Goal: Task Accomplishment & Management: Manage account settings

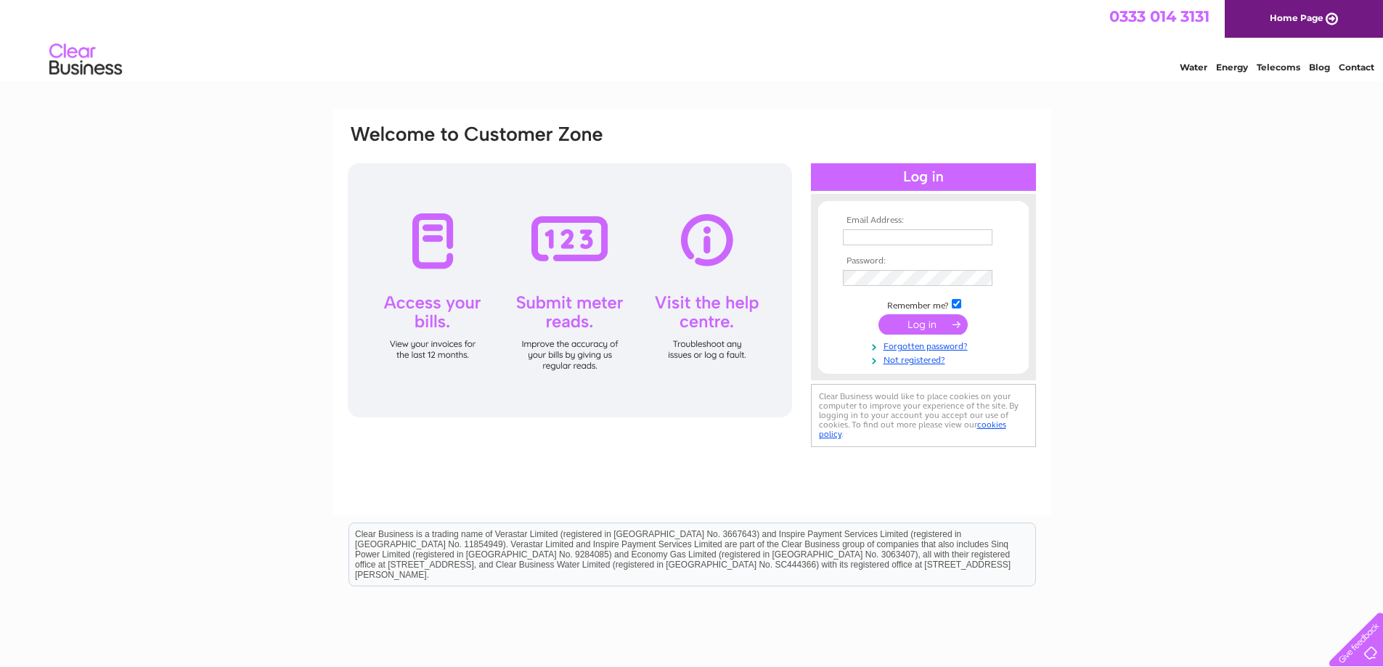
type input "[EMAIL_ADDRESS][DOMAIN_NAME]"
click at [943, 330] on input "submit" at bounding box center [923, 324] width 89 height 20
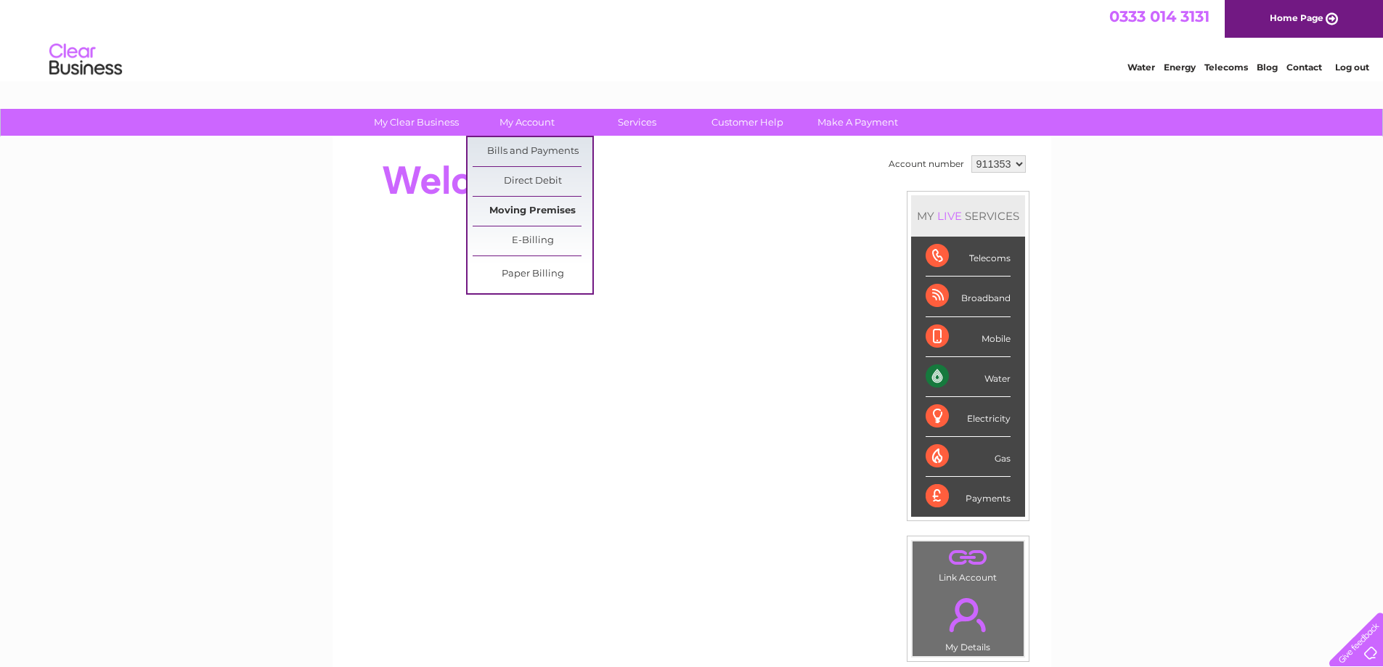
click at [524, 203] on link "Moving Premises" at bounding box center [533, 211] width 120 height 29
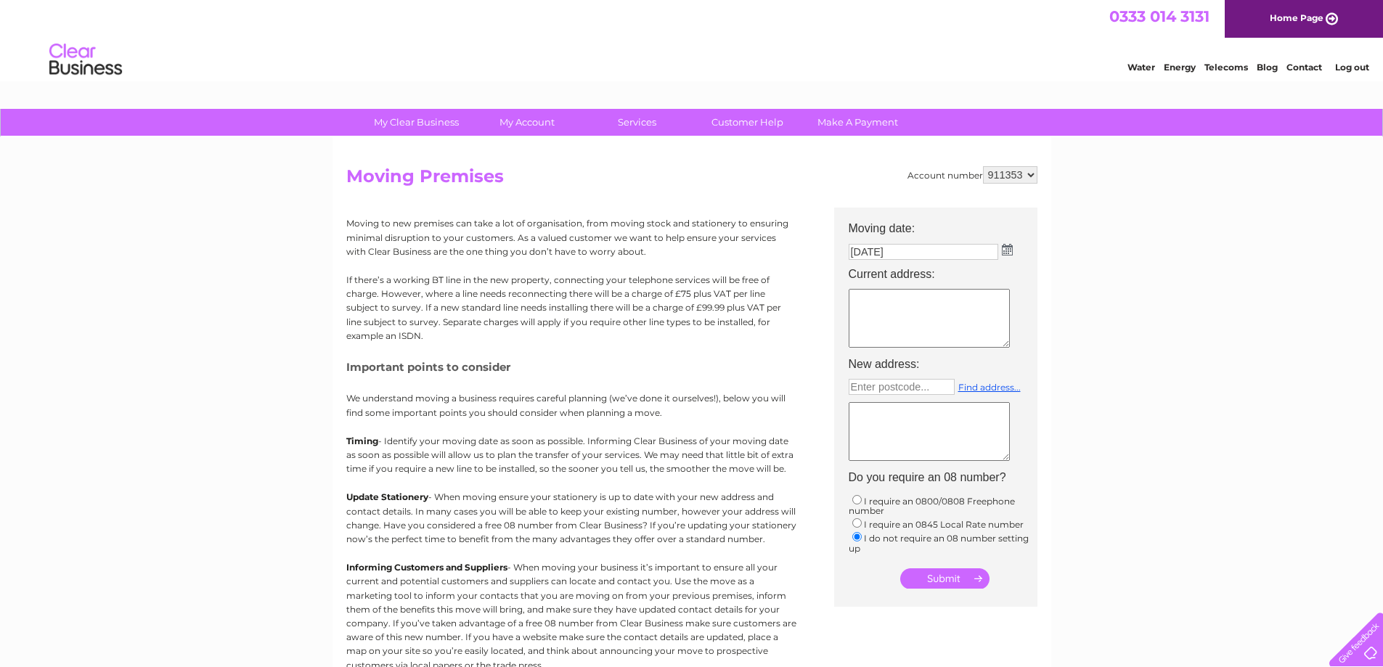
click at [896, 304] on textarea at bounding box center [929, 318] width 161 height 59
click at [870, 305] on textarea "Roseangle House Nursery 27 roseangle Dundee" at bounding box center [929, 318] width 161 height 59
click at [868, 327] on textarea "Roseangle House Nursery 27 Roseangle Dundee" at bounding box center [929, 318] width 161 height 59
type textarea "Roseangle House Nursery 27 Roseangle Dundee DD1 4LS"
click at [880, 423] on textarea at bounding box center [929, 431] width 161 height 59
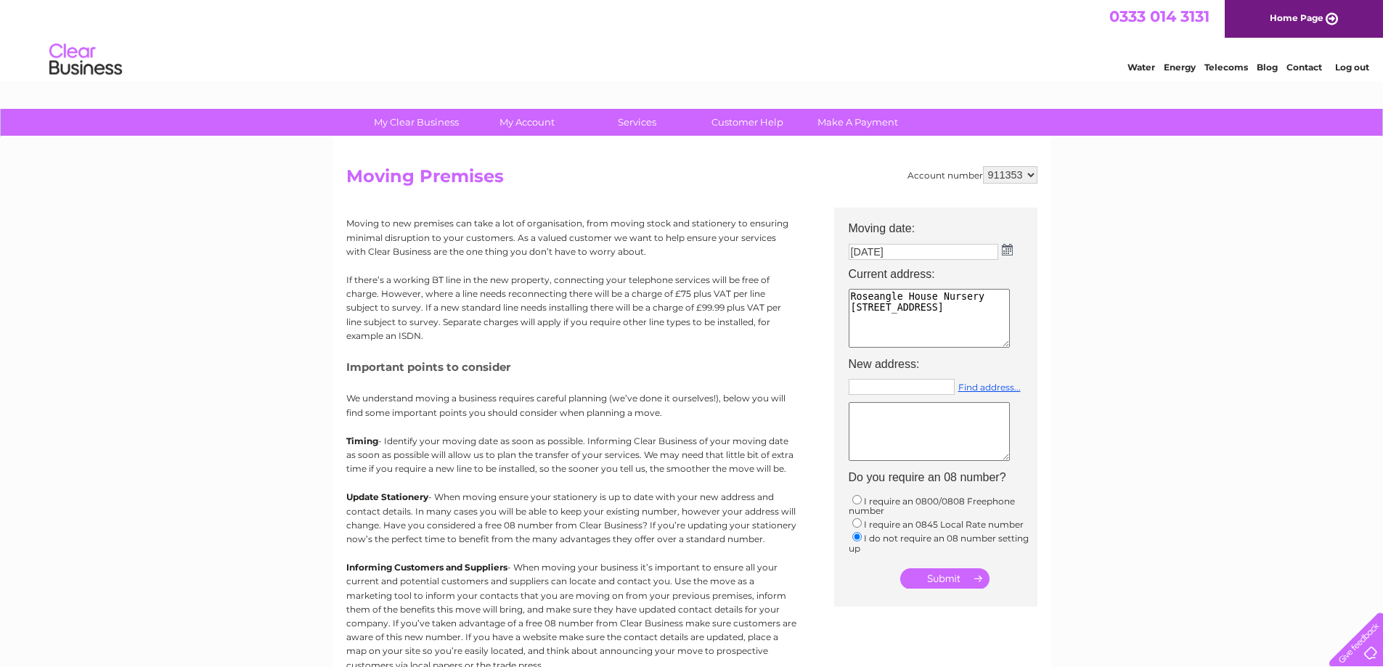
click at [897, 384] on input "text" at bounding box center [902, 387] width 106 height 16
type input "Enter postcode..."
click at [1004, 248] on img at bounding box center [1007, 250] width 11 height 12
click at [999, 269] on span "Next" at bounding box center [999, 273] width 12 height 12
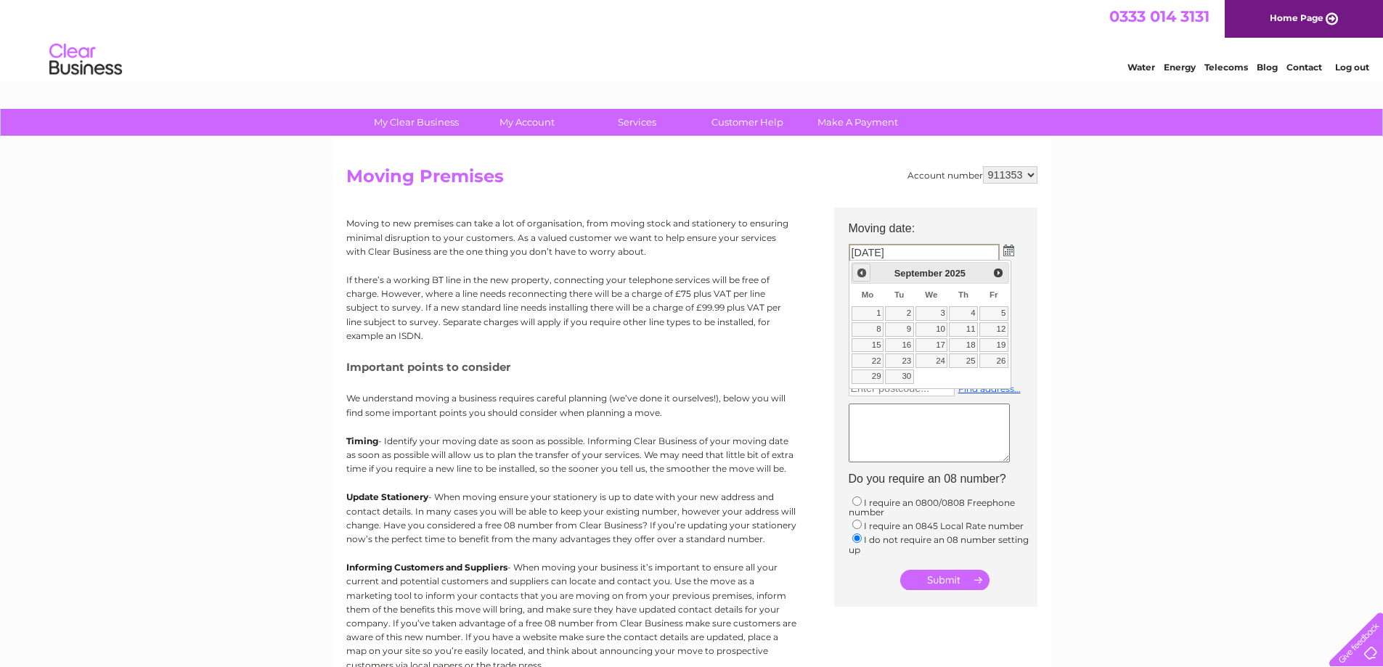
click at [863, 269] on span "Prev" at bounding box center [862, 273] width 12 height 12
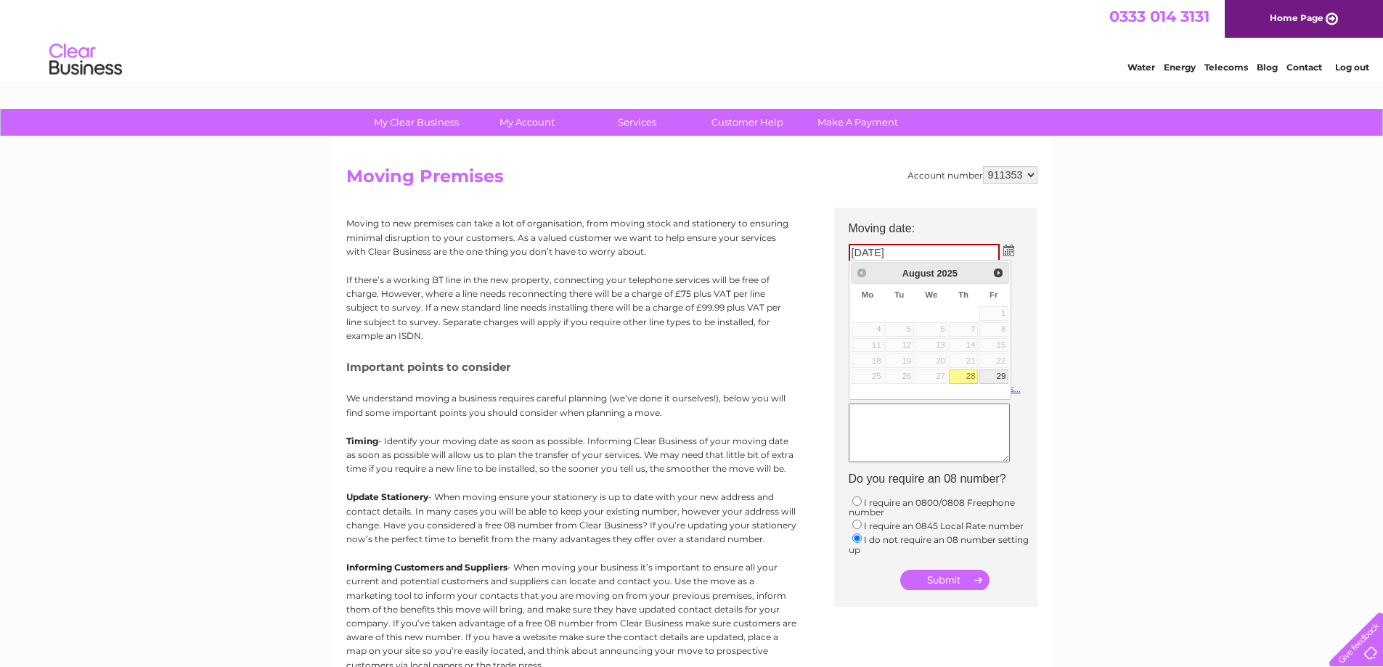
click at [1003, 375] on link "29" at bounding box center [994, 377] width 29 height 15
type input "29/08/2025"
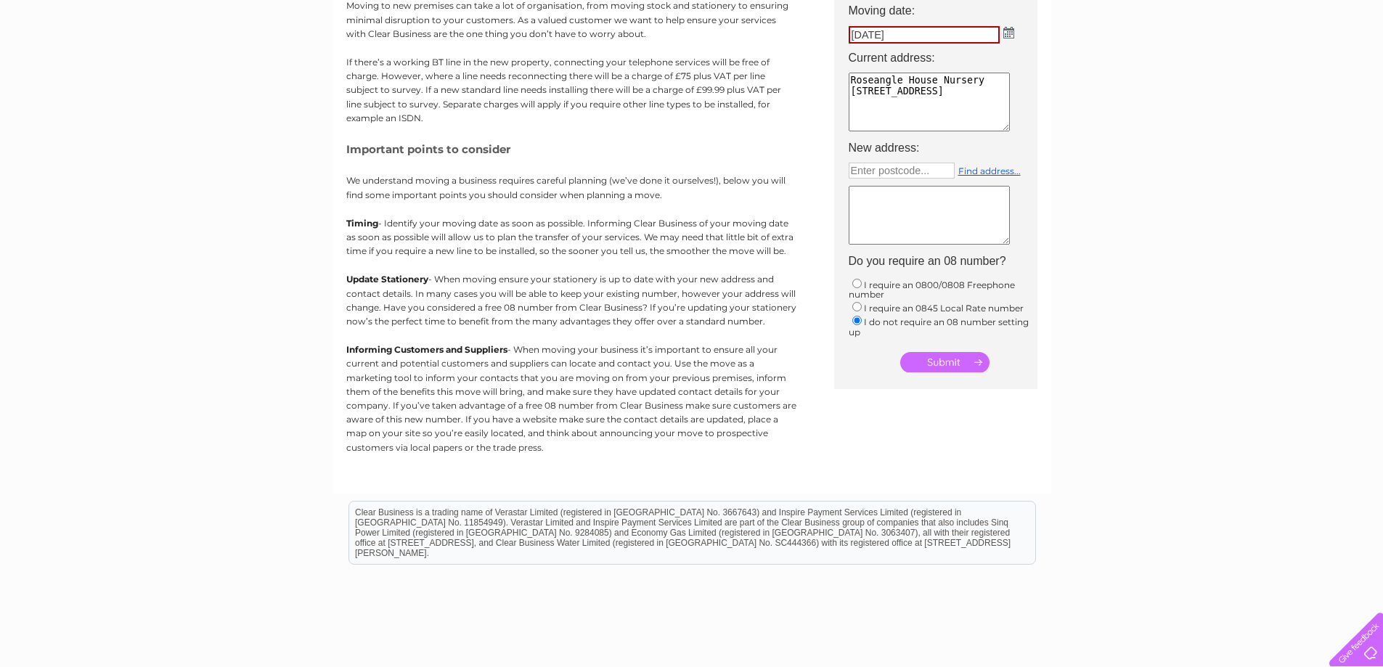
scroll to position [73, 0]
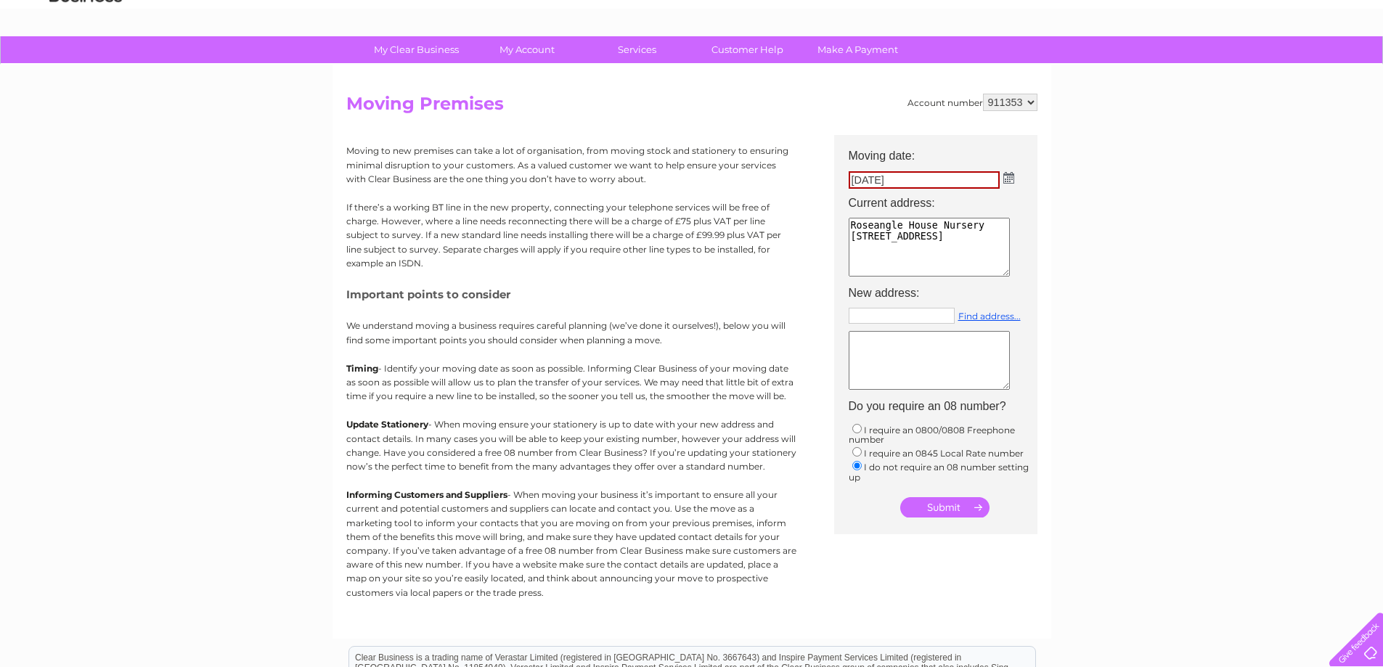
click at [893, 314] on input "text" at bounding box center [902, 316] width 106 height 16
type input "KY16 8LU"
click at [956, 503] on input "submit" at bounding box center [945, 507] width 89 height 20
click at [996, 314] on link "Find address..." at bounding box center [990, 316] width 62 height 11
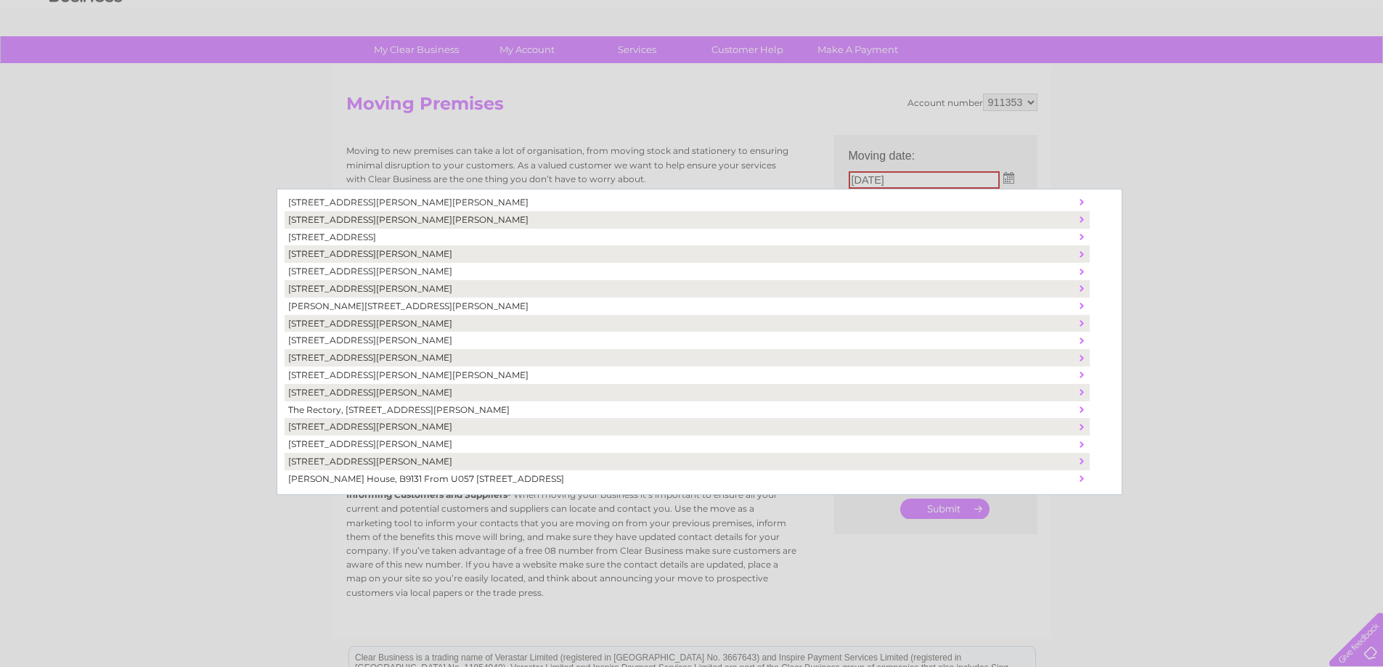
scroll to position [290, 0]
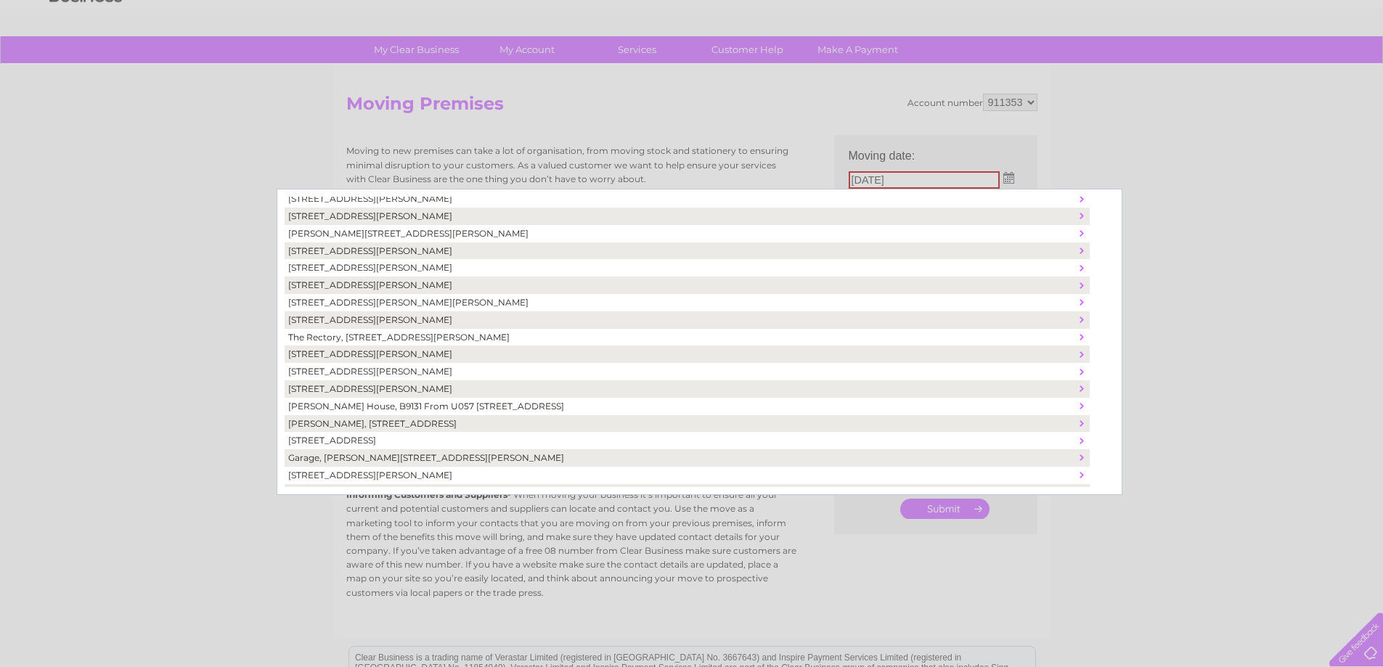
click at [389, 401] on td "Robertson House, B9131 From U057 Junction At Stravithie To Unn, Dunino, United …" at bounding box center [681, 406] width 792 height 17
type textarea "Robertson House B9131 From U057 Junction At Stravithie To Unn Dunino United Kin…"
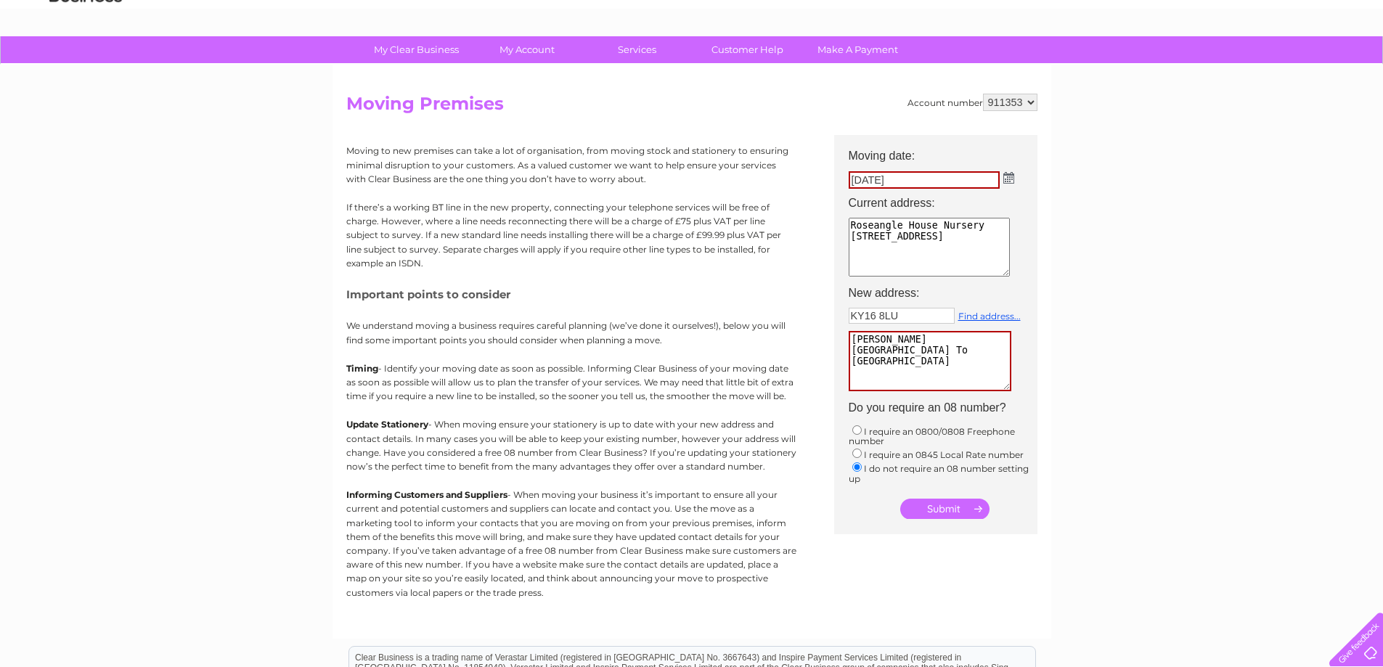
click at [943, 509] on input "submit" at bounding box center [945, 509] width 89 height 20
click at [935, 500] on input "submit" at bounding box center [945, 507] width 89 height 20
click at [1008, 176] on img at bounding box center [1009, 178] width 11 height 12
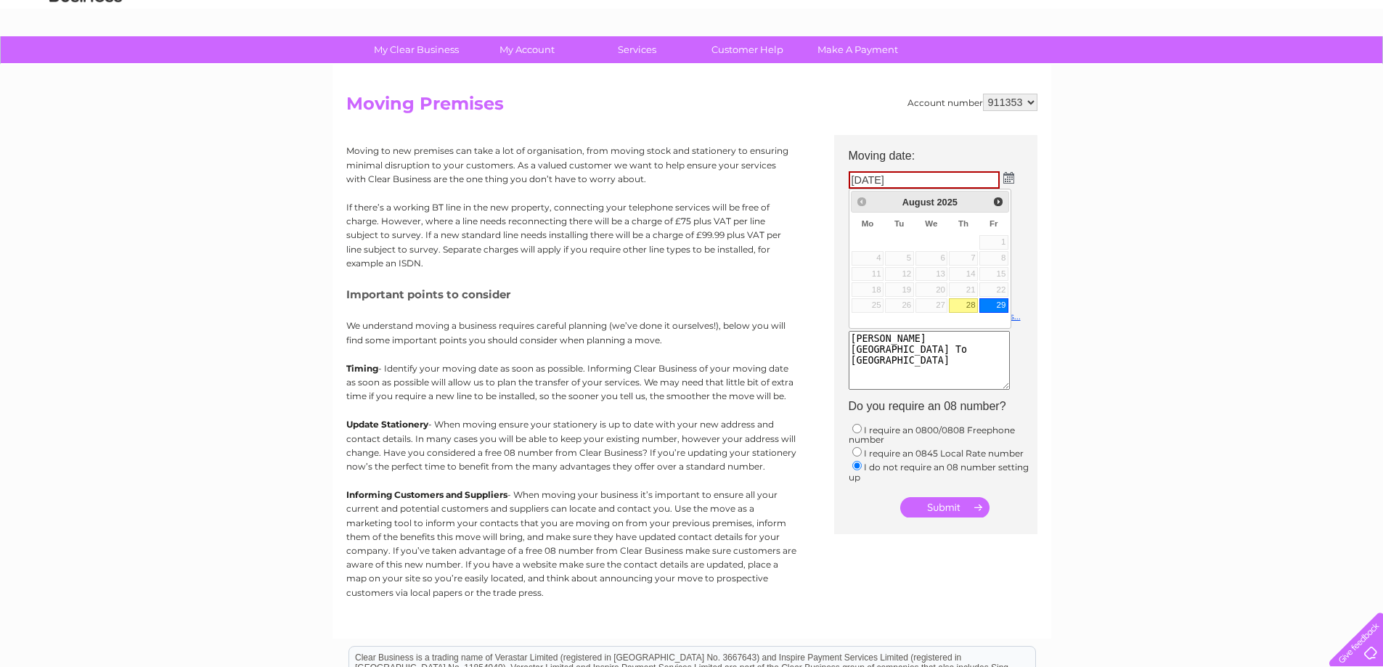
click at [998, 297] on table "Su Mo Tu We Th Fr Sa 1 2 3 4 5 6 7 8 9 10 11 12 13 14 15 16 17 18 19 20 21 22 2…" at bounding box center [930, 269] width 158 height 112
click at [1001, 302] on link "29" at bounding box center [994, 305] width 29 height 15
click at [930, 507] on input "submit" at bounding box center [945, 507] width 89 height 20
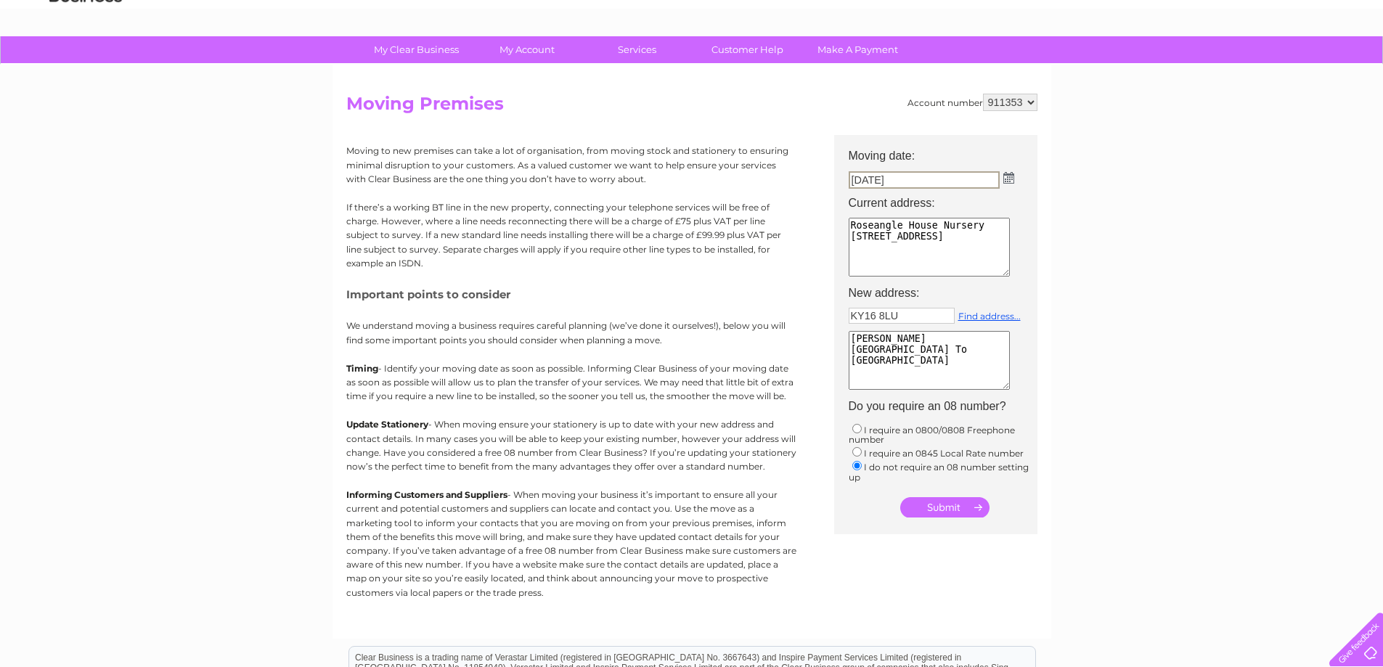
click at [1009, 178] on img at bounding box center [1009, 178] width 11 height 12
click at [969, 304] on link "28" at bounding box center [963, 305] width 29 height 15
type input "28/08/2025"
click at [951, 506] on input "submit" at bounding box center [945, 507] width 89 height 20
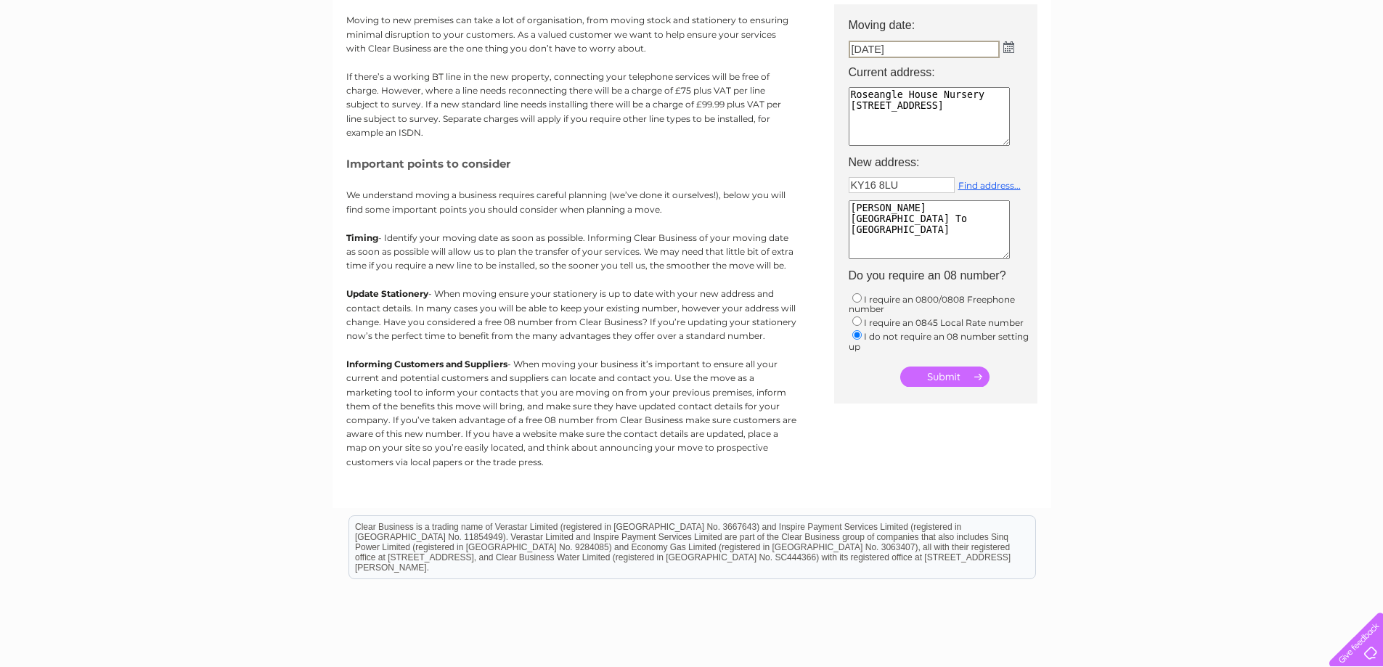
scroll to position [73, 0]
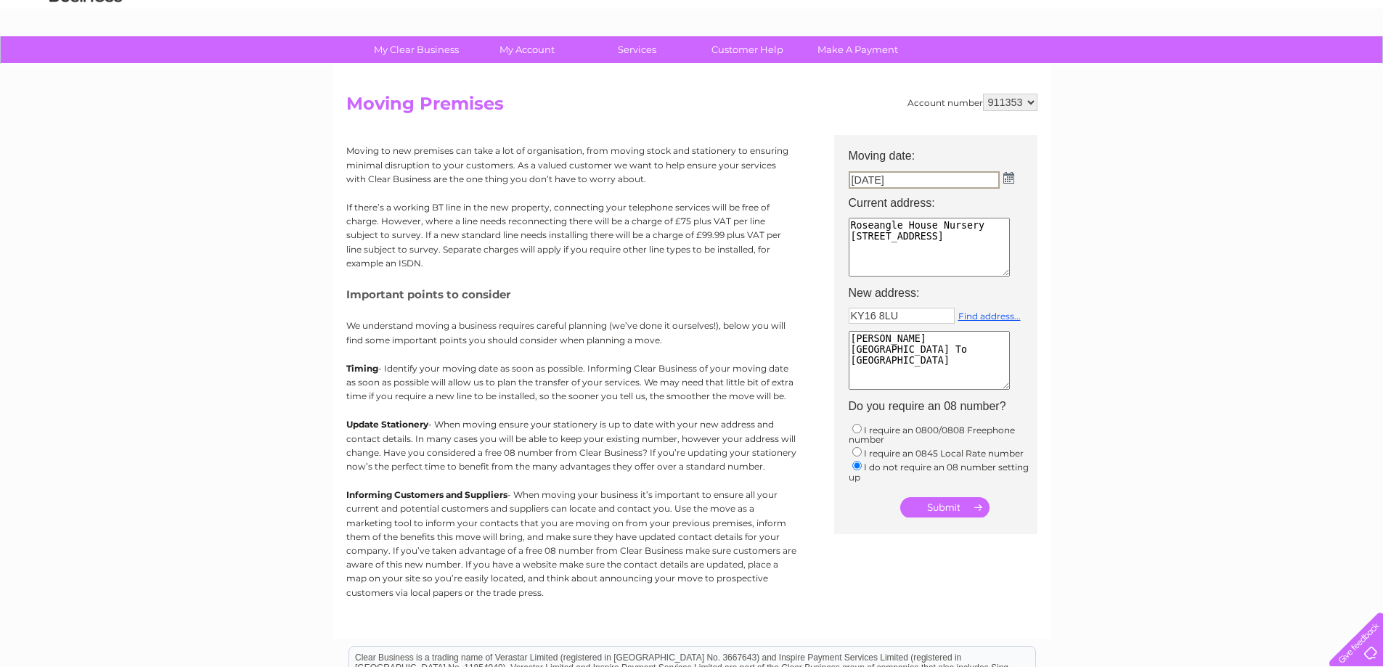
click at [866, 179] on input "28/08/2025" at bounding box center [924, 179] width 151 height 17
click at [863, 182] on input "28/08/2025" at bounding box center [924, 179] width 151 height 17
click at [945, 503] on input "submit" at bounding box center [945, 507] width 89 height 20
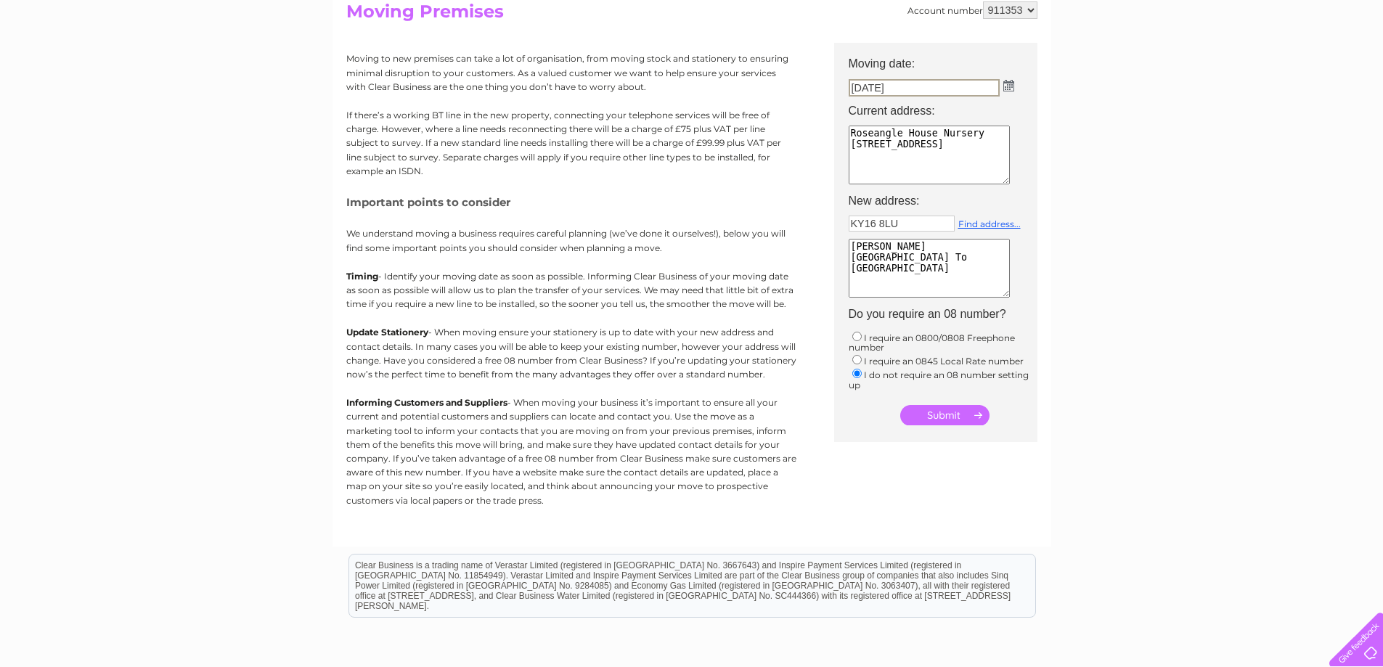
scroll to position [145, 0]
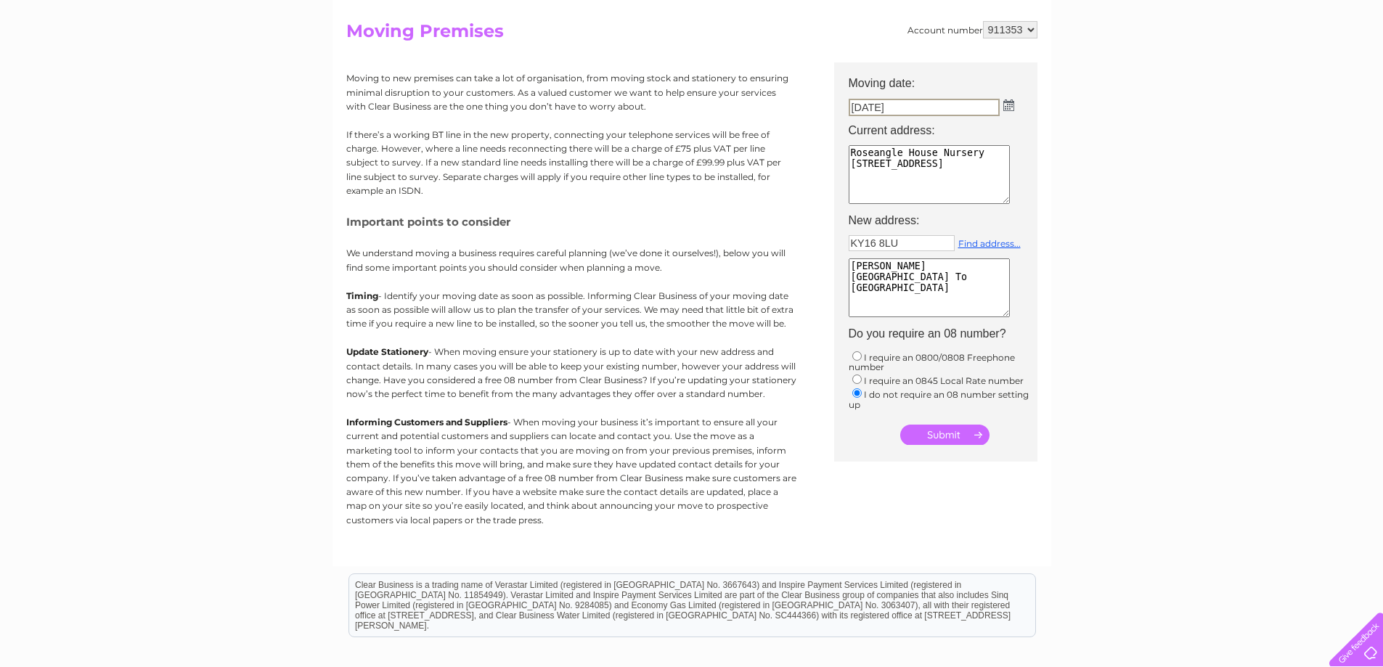
click at [939, 431] on input "submit" at bounding box center [945, 435] width 89 height 20
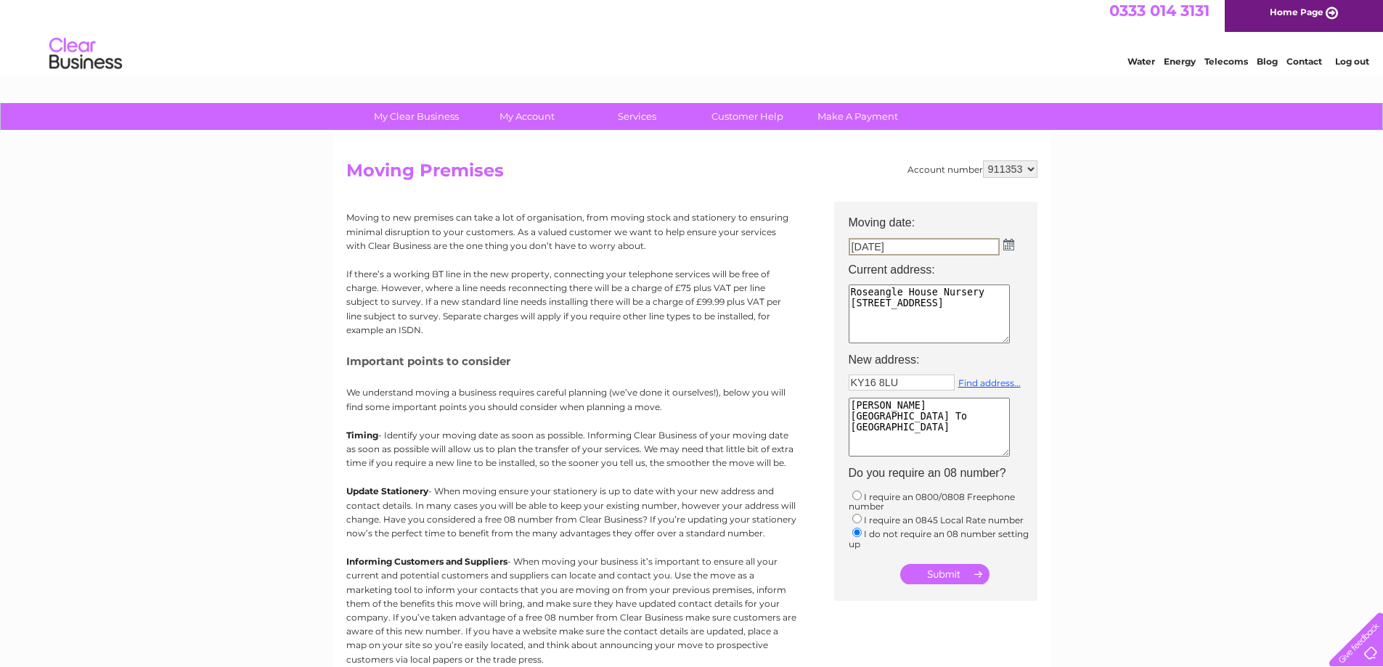
scroll to position [0, 0]
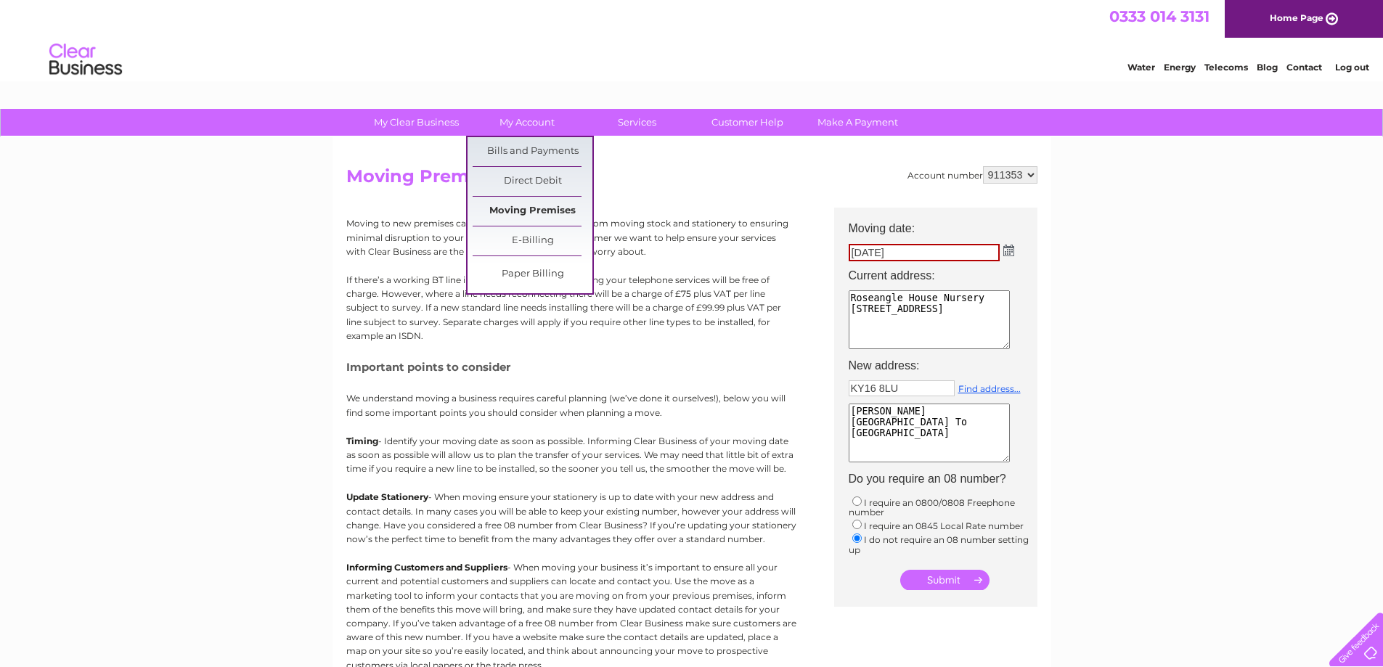
click at [525, 205] on link "Moving Premises" at bounding box center [533, 211] width 120 height 29
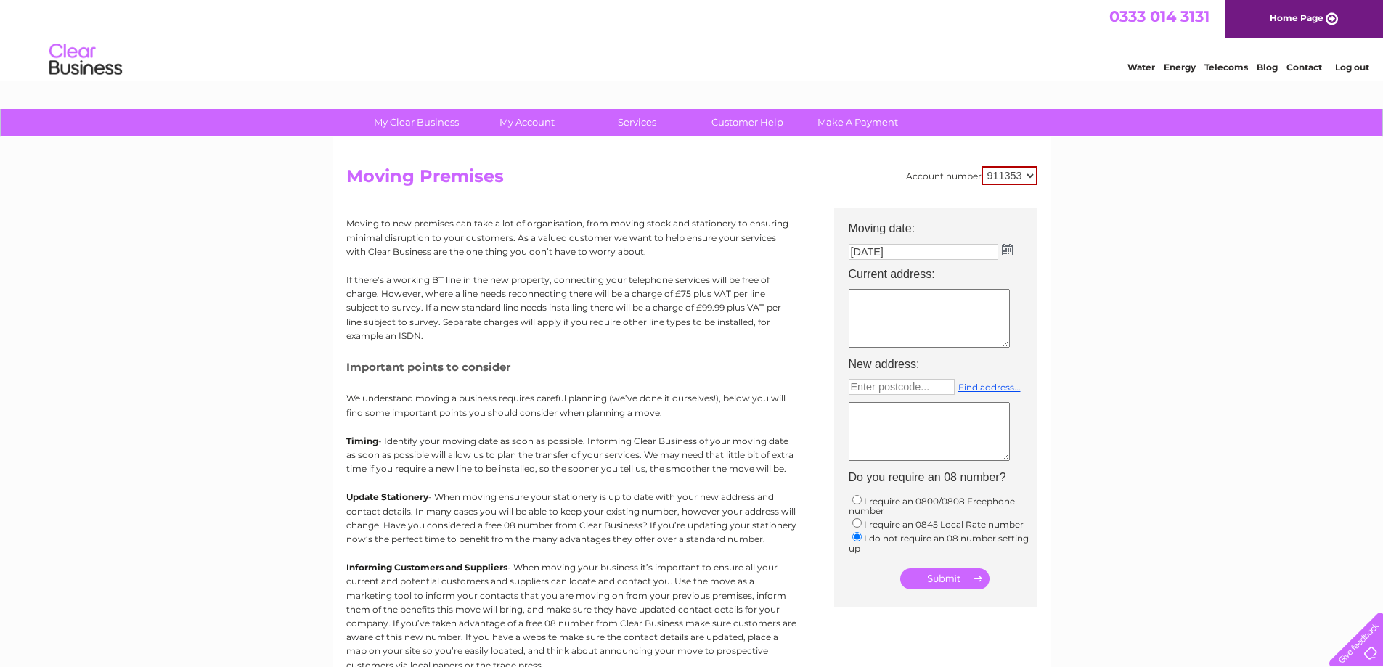
click at [1009, 248] on img at bounding box center [1007, 250] width 11 height 12
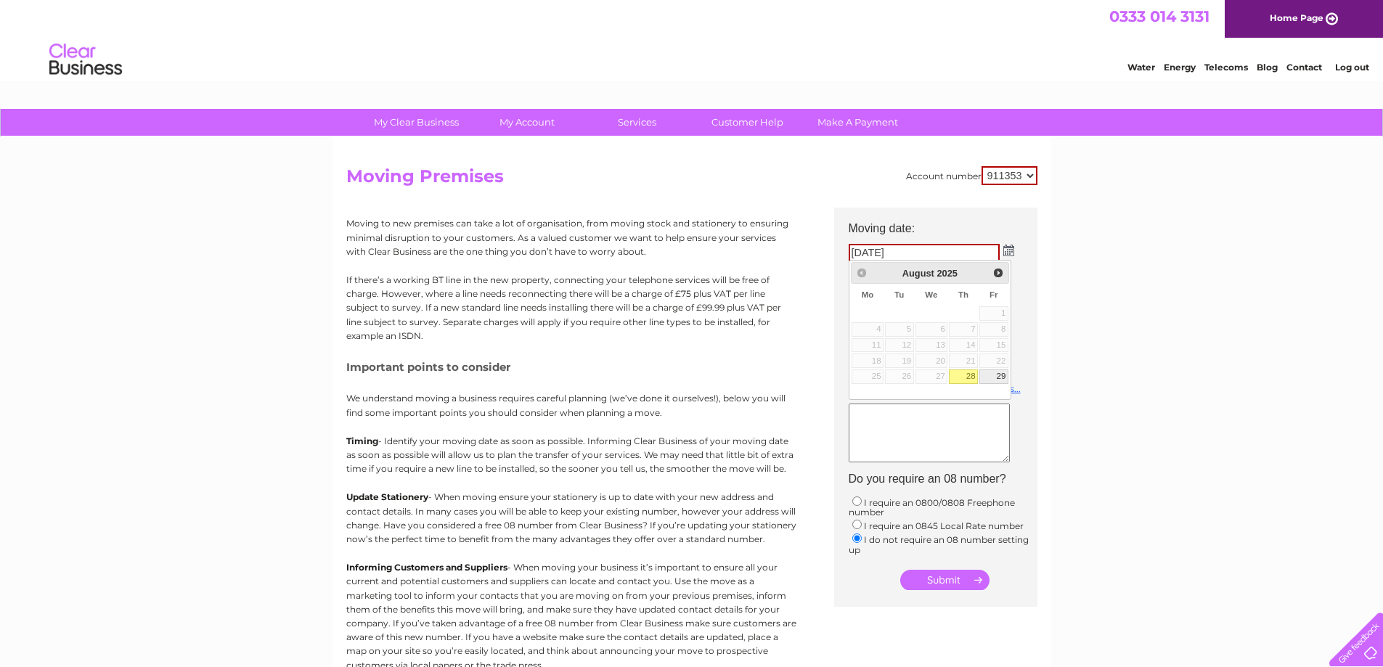
click at [1001, 375] on link "29" at bounding box center [994, 377] width 29 height 15
type input "29/08/2025"
click at [931, 306] on textarea at bounding box center [929, 319] width 161 height 59
click at [902, 391] on input "text" at bounding box center [902, 389] width 106 height 16
type input "KY16 8LU"
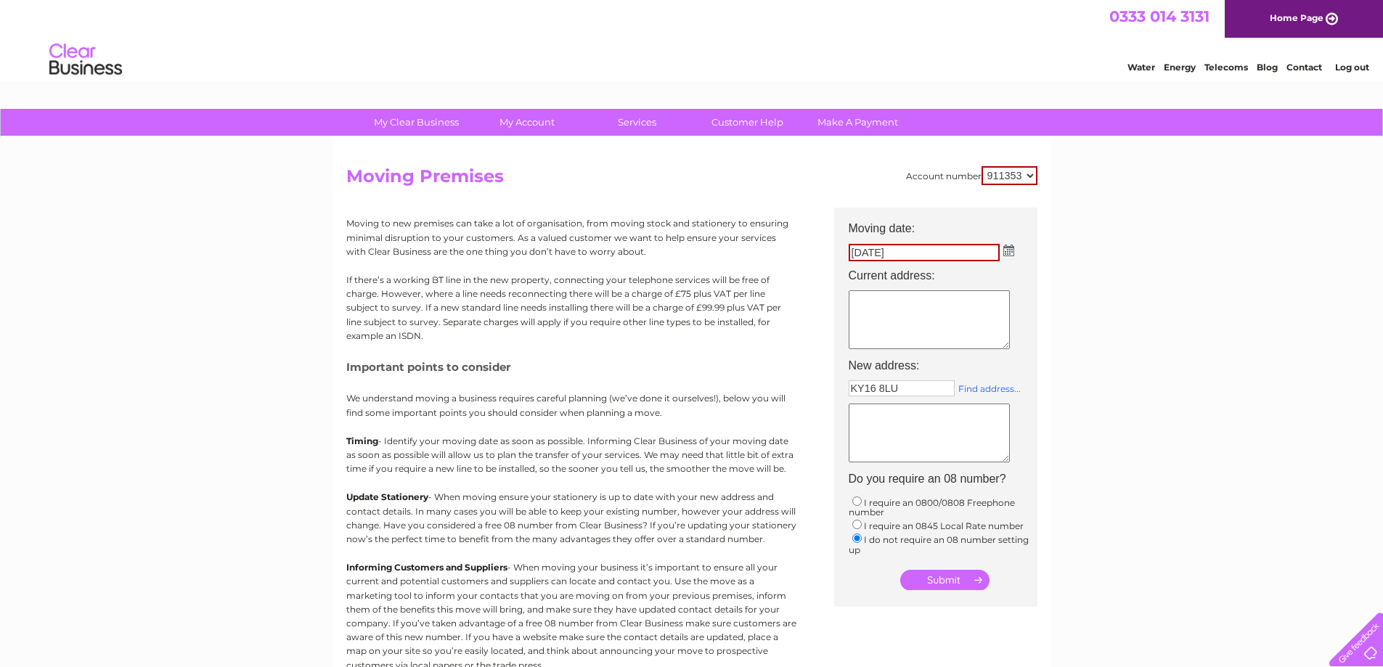
click at [1012, 390] on link "Find address..." at bounding box center [990, 388] width 62 height 11
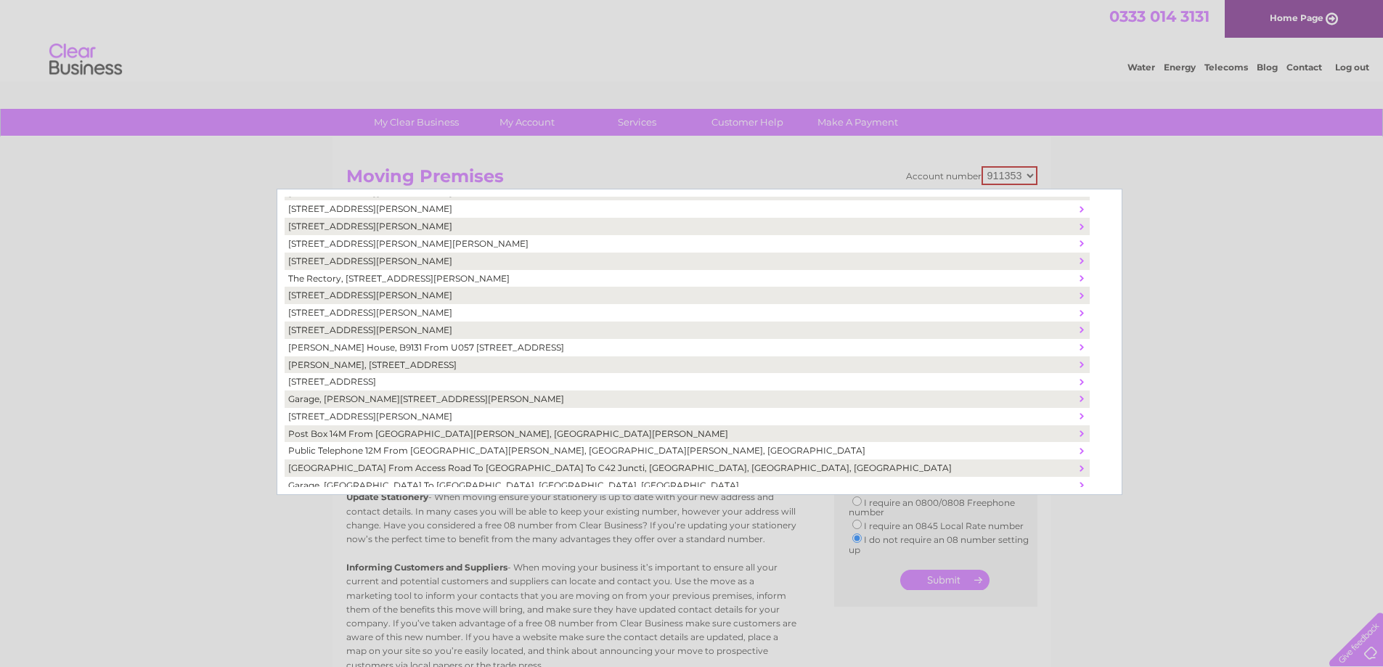
scroll to position [363, 0]
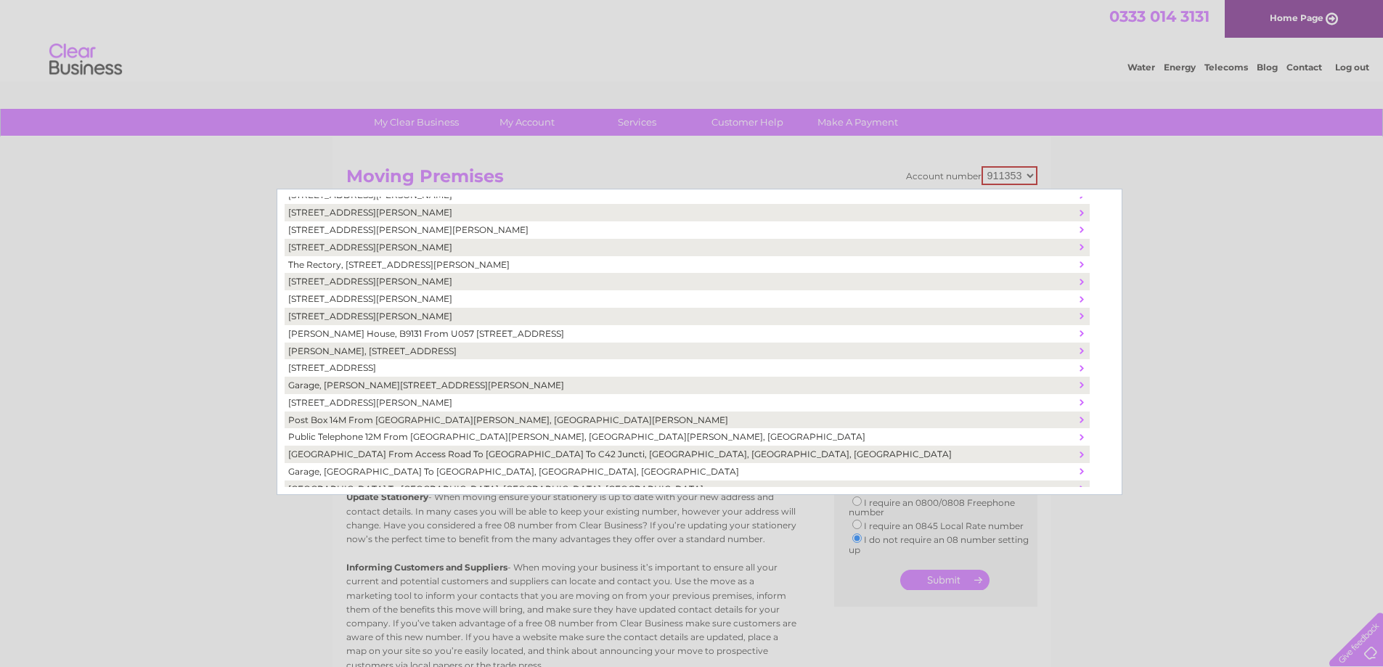
click at [439, 329] on td "Robertson House, B9131 From U057 Junction At Stravithie To Unn, Dunino, United …" at bounding box center [681, 333] width 792 height 17
type textarea "Robertson House B9131 From U057 Junction At Stravithie To Unn Dunino United Kin…"
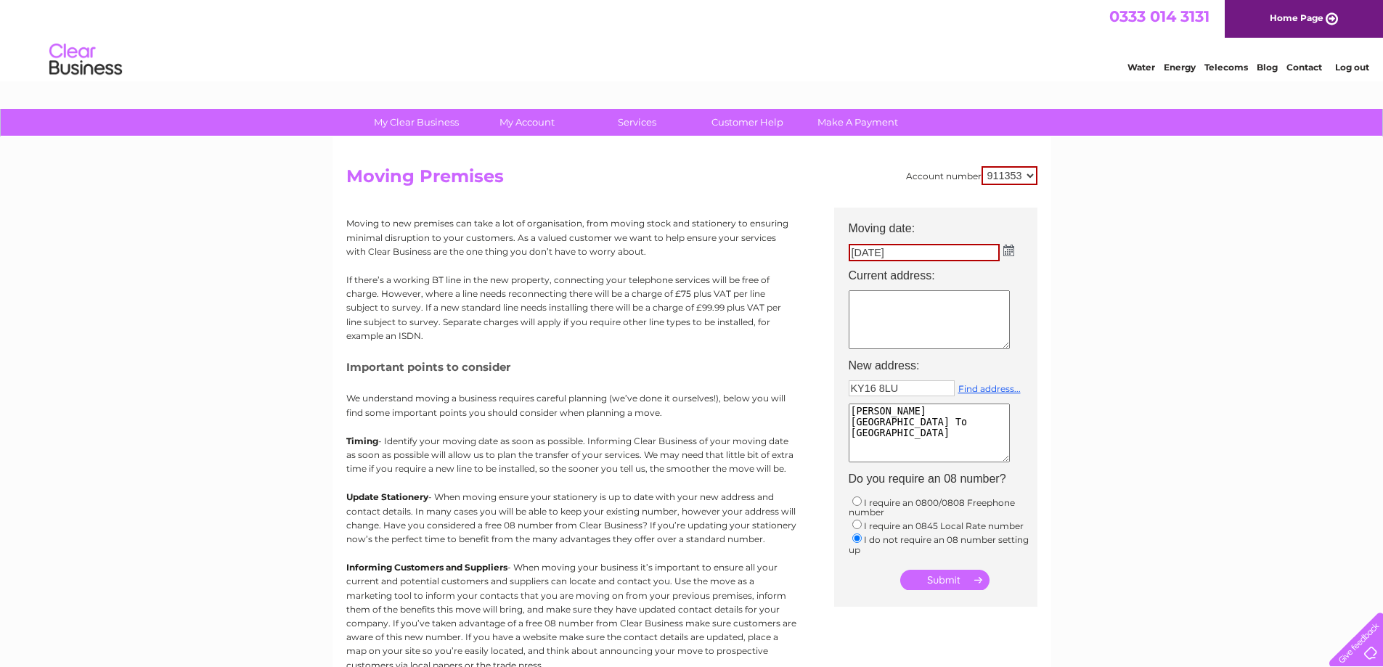
click at [857, 296] on textarea at bounding box center [929, 319] width 161 height 59
type textarea "Roseangle House Nursery 27 Roseangle Dundee DD1 4LS"
click at [949, 579] on input "submit" at bounding box center [945, 580] width 89 height 20
click at [962, 580] on input "submit" at bounding box center [945, 580] width 89 height 20
click at [1007, 247] on img at bounding box center [1009, 251] width 11 height 12
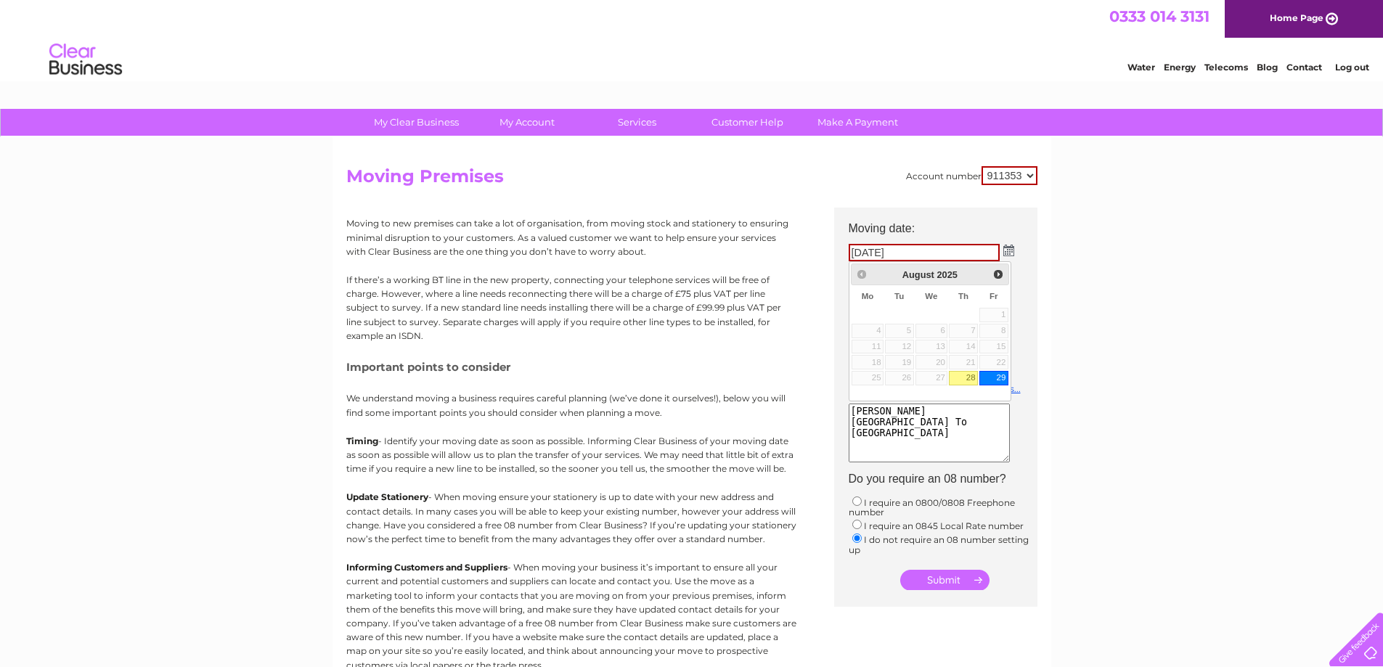
click at [972, 379] on link "28" at bounding box center [963, 378] width 29 height 15
click at [940, 577] on input "submit" at bounding box center [945, 580] width 89 height 20
click at [1031, 167] on select "911353" at bounding box center [1010, 175] width 56 height 19
click at [983, 166] on select "911353" at bounding box center [1010, 175] width 56 height 19
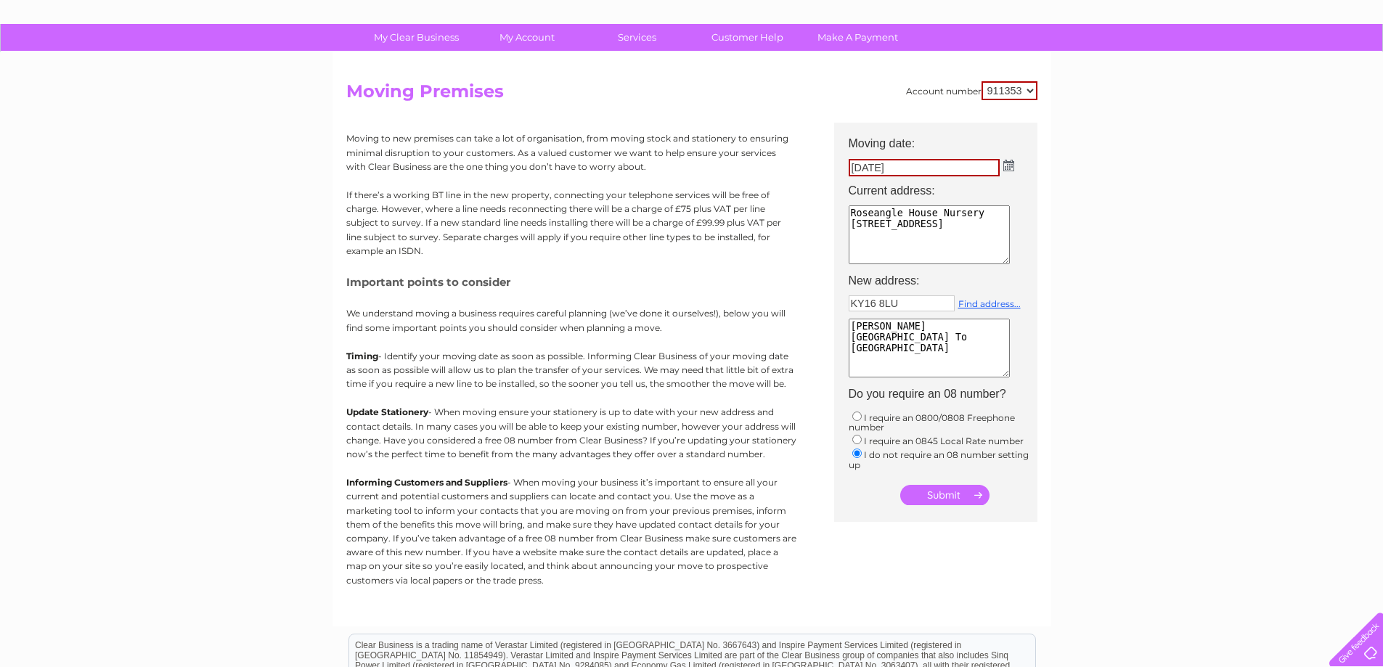
scroll to position [12, 0]
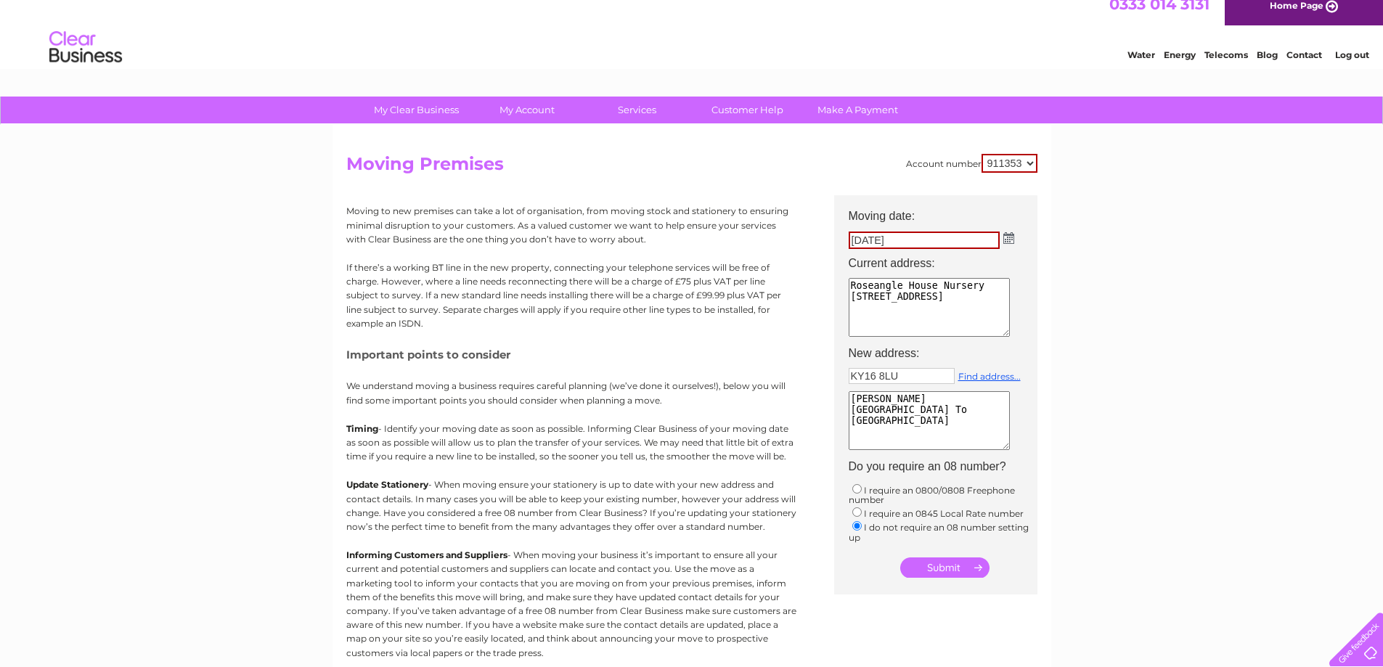
click at [945, 566] on input "submit" at bounding box center [945, 568] width 89 height 20
click at [1009, 237] on img at bounding box center [1009, 238] width 11 height 12
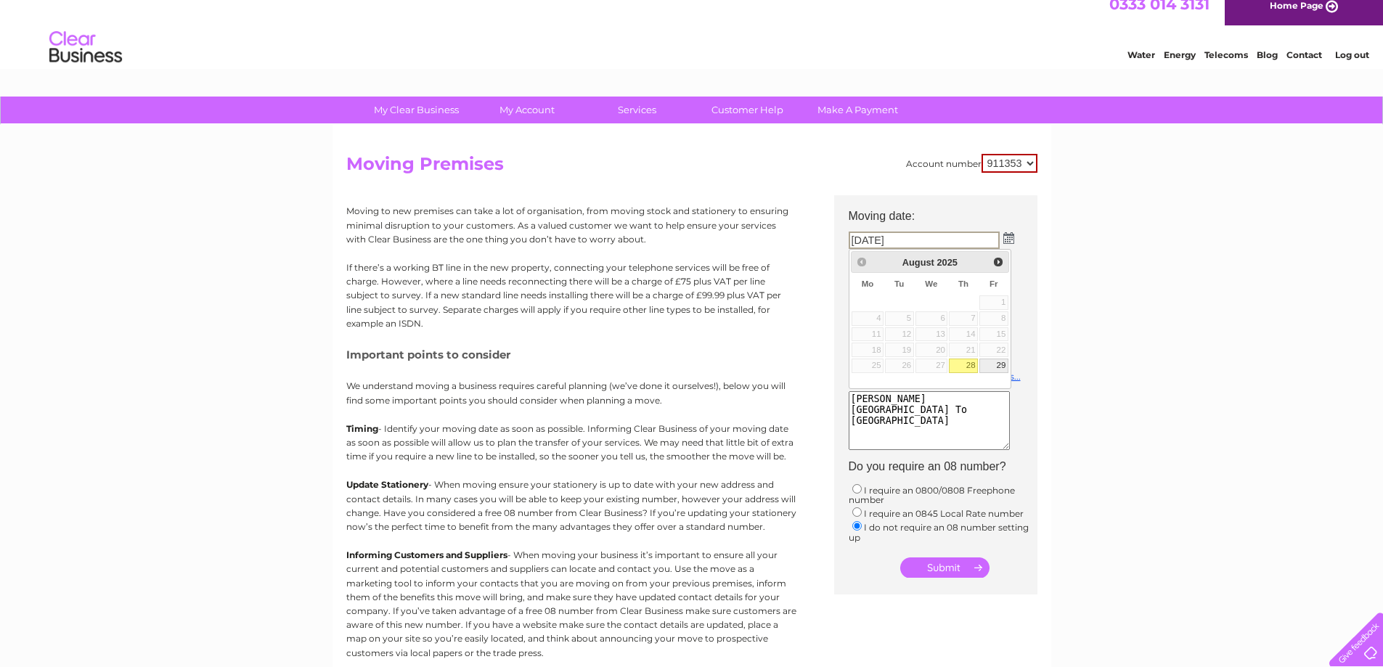
click at [1001, 367] on link "29" at bounding box center [994, 366] width 29 height 15
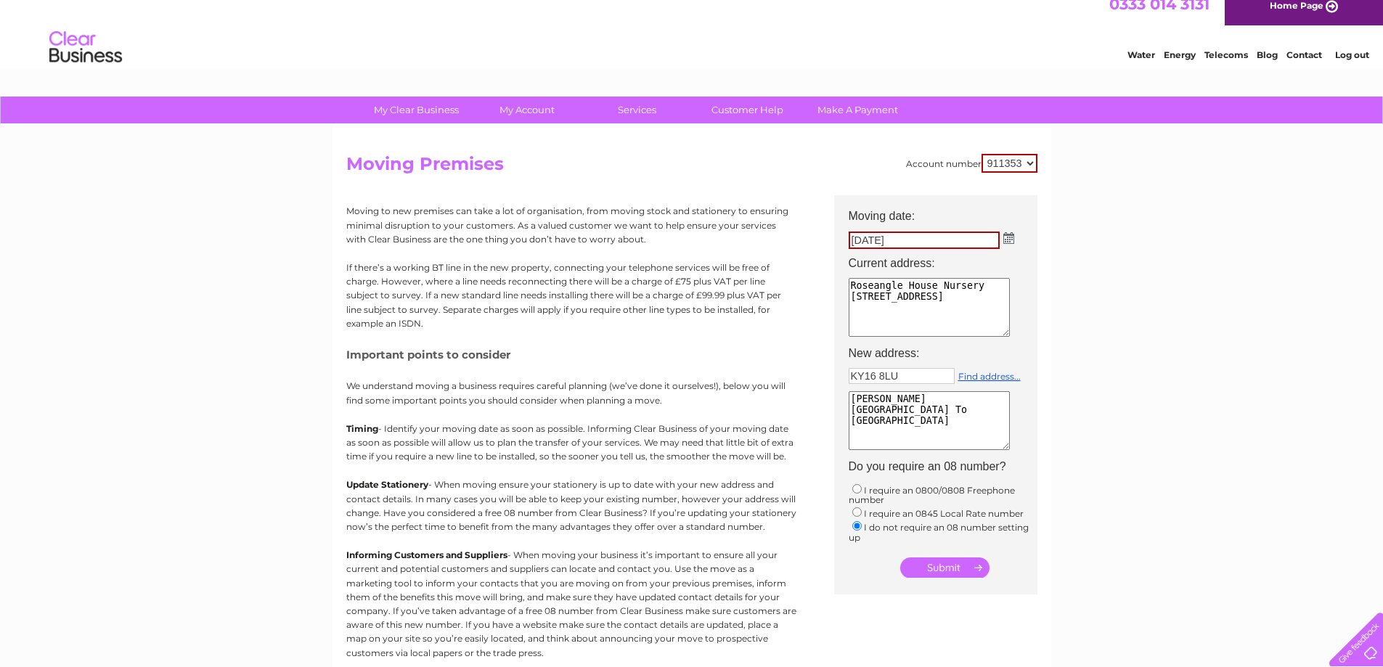
click at [1057, 430] on div "My Clear Business Login Details My Details My Preferences Link Account My Accou…" at bounding box center [691, 522] width 1383 height 851
click at [1008, 238] on img at bounding box center [1009, 238] width 11 height 12
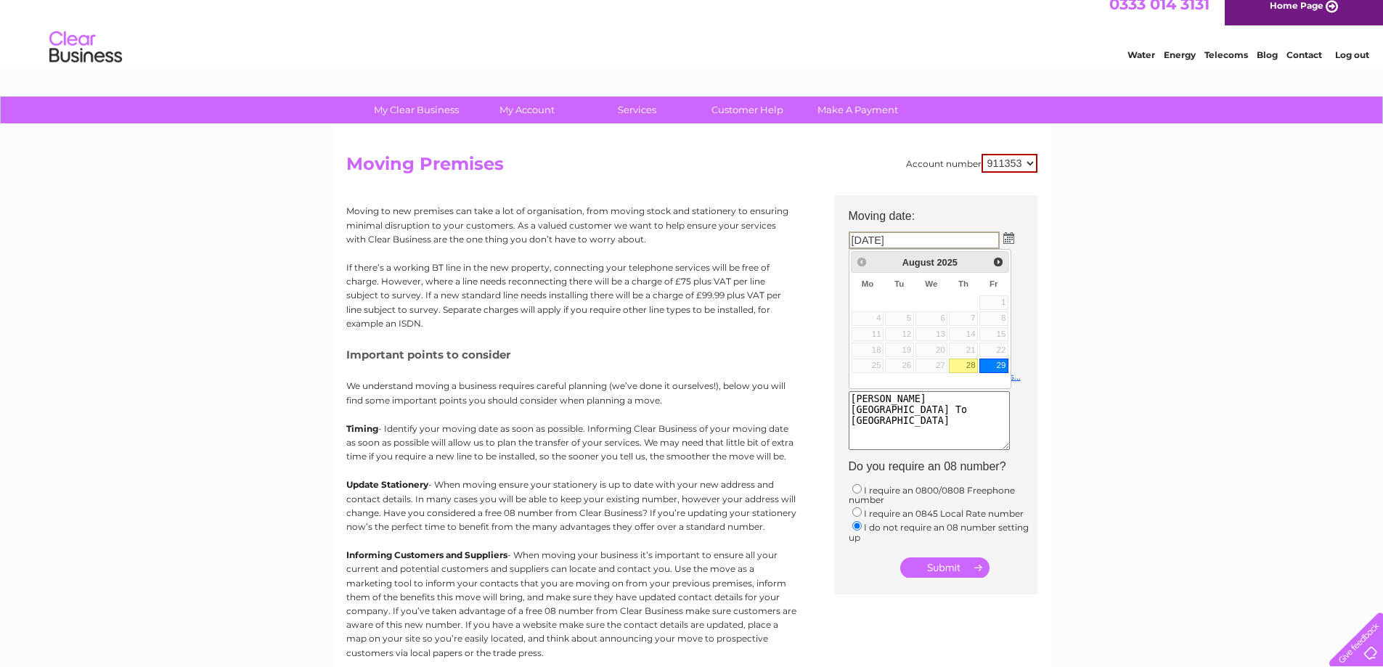
click at [967, 366] on link "28" at bounding box center [963, 366] width 29 height 15
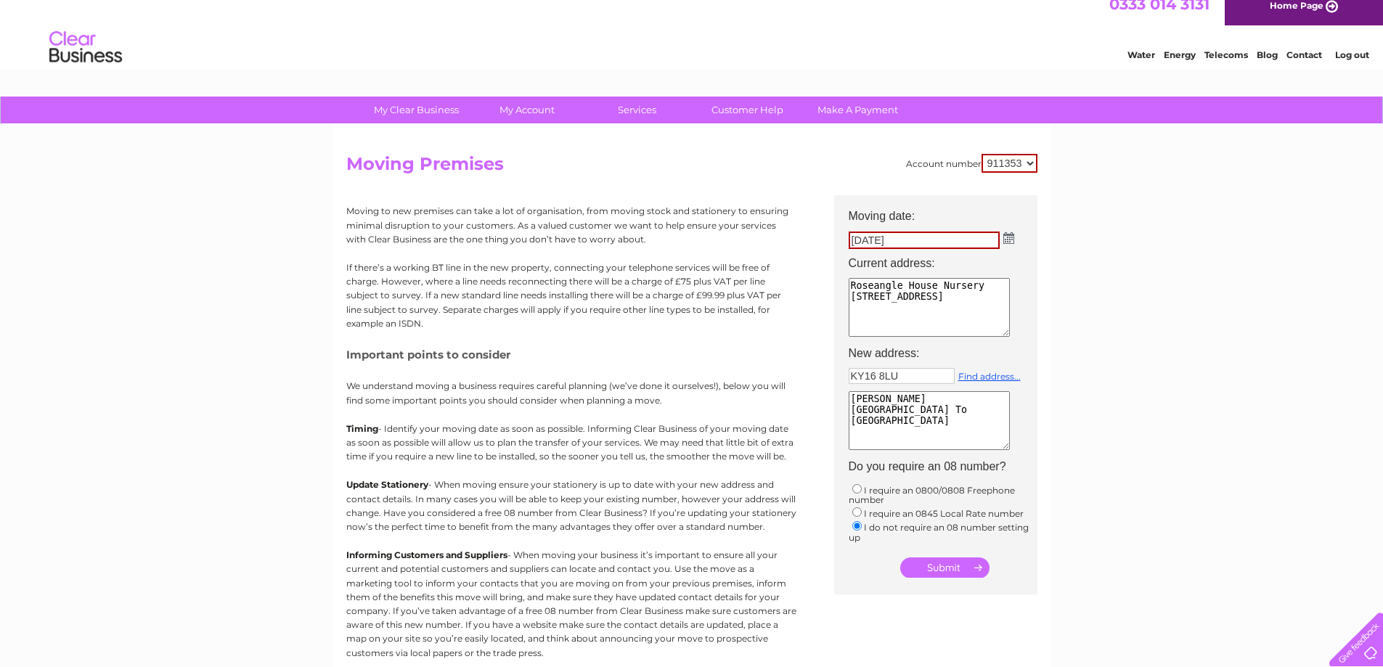
click at [951, 329] on textarea "Roseangle House Nursery 27 Roseangle Dundee DD1 4LS" at bounding box center [929, 307] width 161 height 59
click at [1012, 237] on img at bounding box center [1009, 238] width 11 height 12
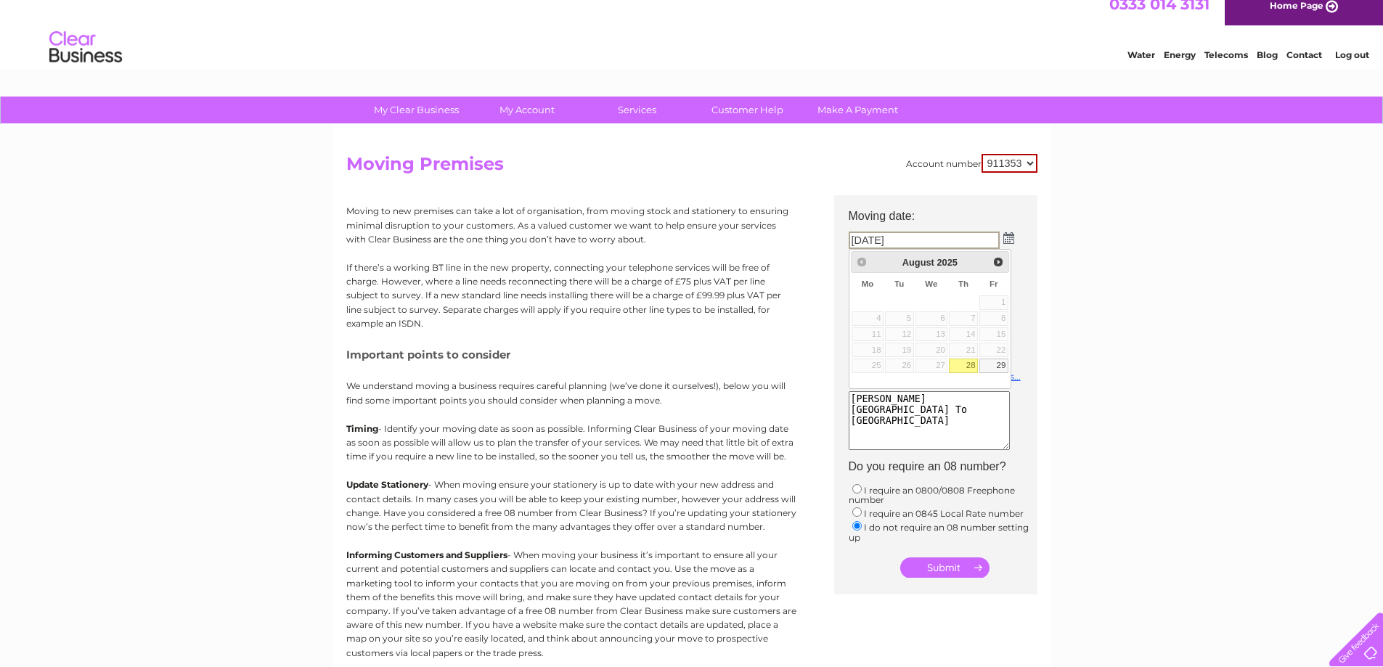
click at [965, 362] on link "28" at bounding box center [963, 366] width 29 height 15
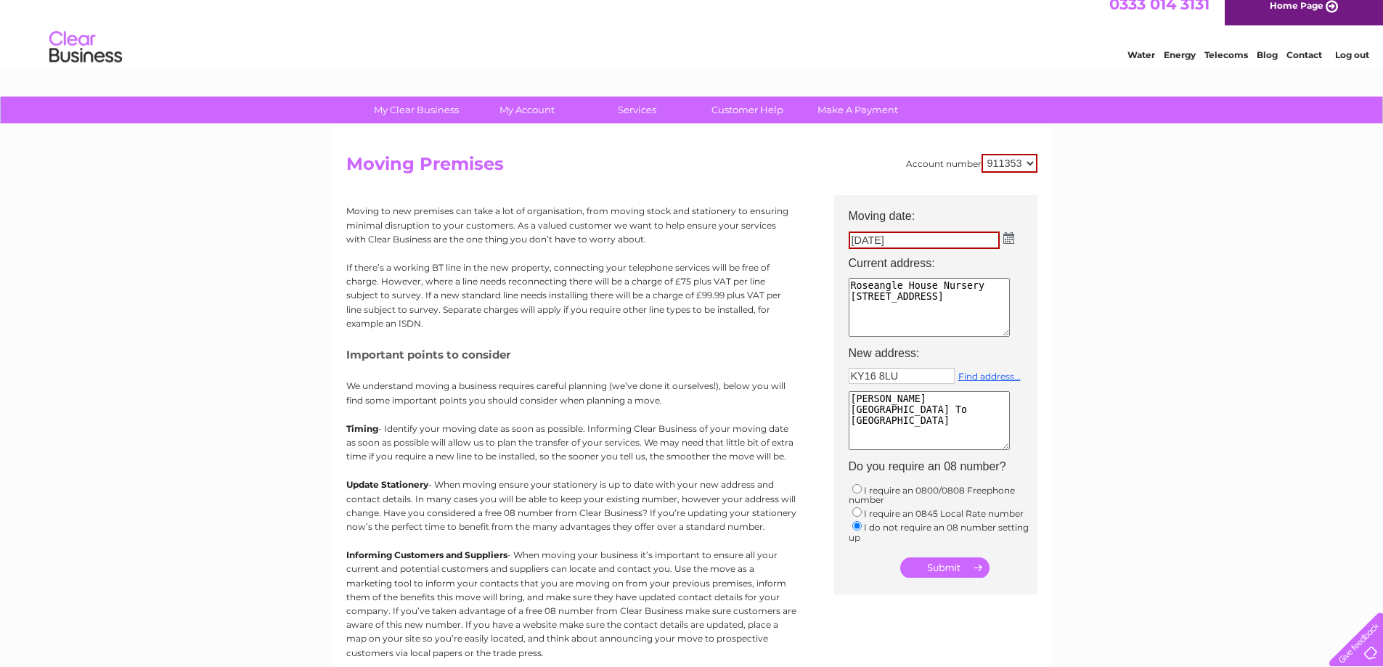
click at [1004, 240] on img at bounding box center [1009, 238] width 11 height 12
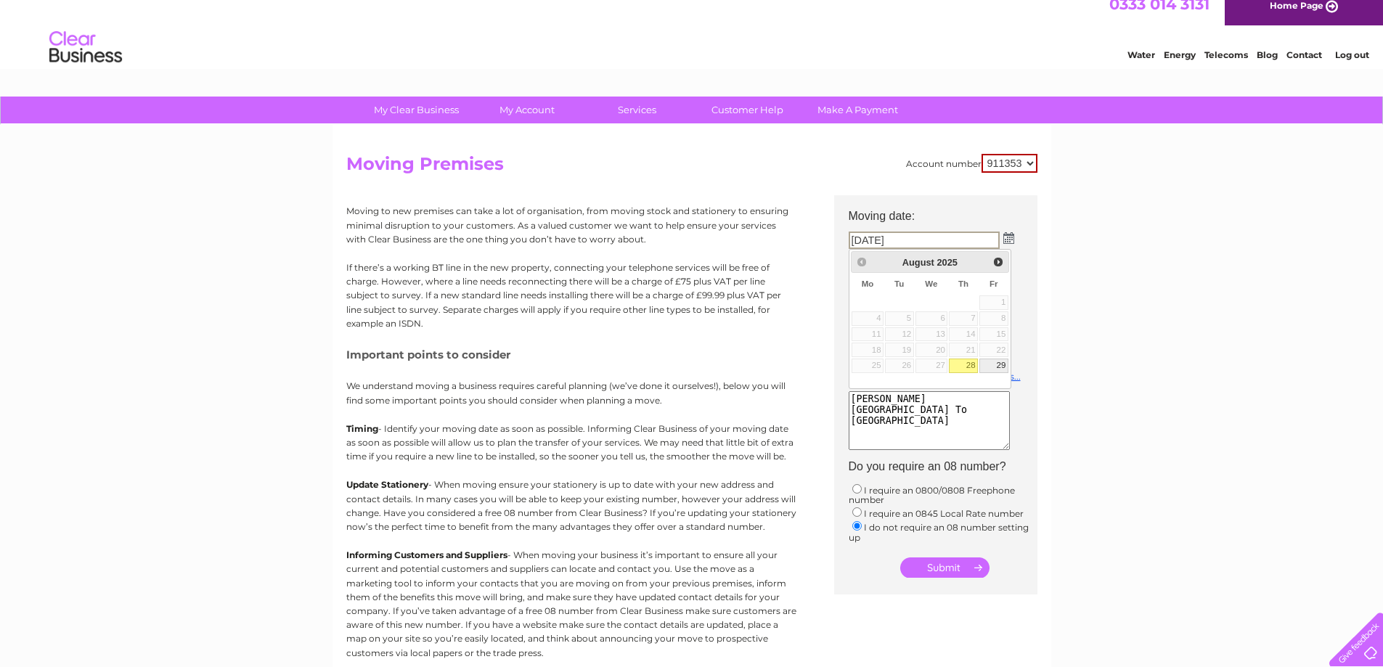
click at [1001, 365] on link "29" at bounding box center [994, 366] width 29 height 15
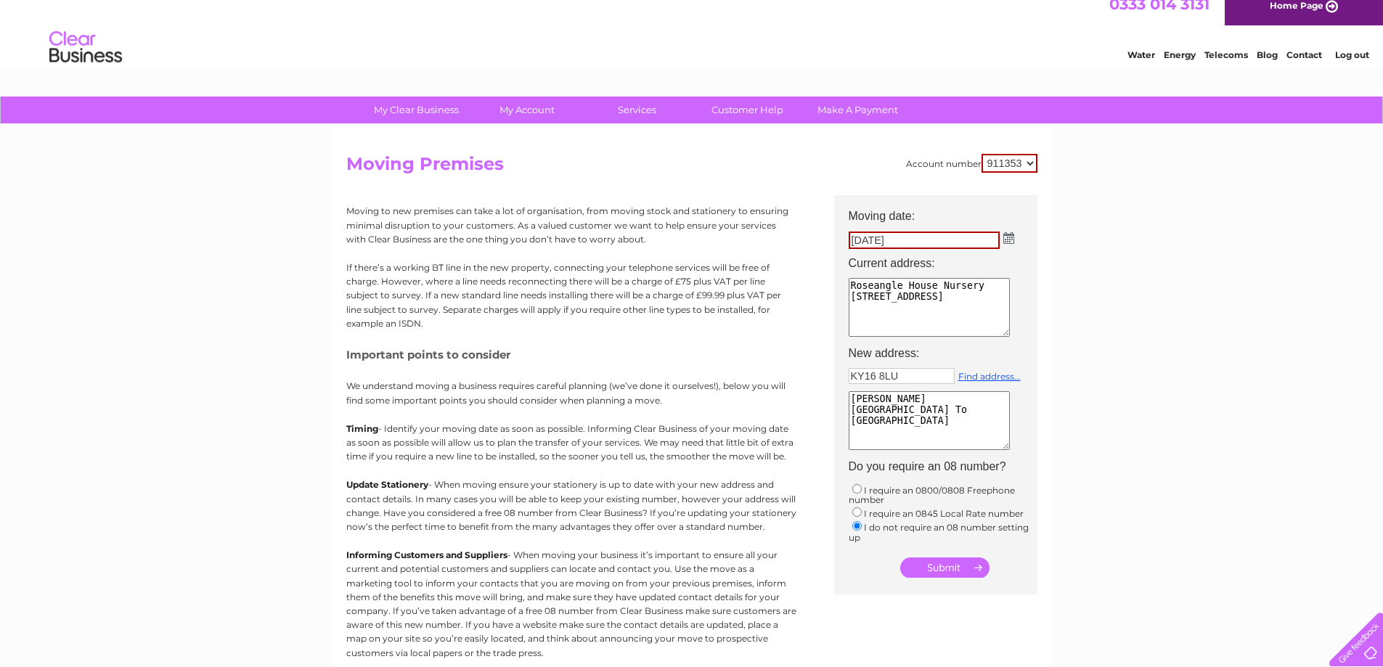
click at [1004, 237] on img at bounding box center [1009, 238] width 11 height 12
click at [998, 263] on span "Next" at bounding box center [999, 262] width 12 height 12
click at [875, 301] on link "1" at bounding box center [868, 303] width 32 height 15
type input "01/09/2025"
click at [945, 568] on input "submit" at bounding box center [945, 568] width 89 height 20
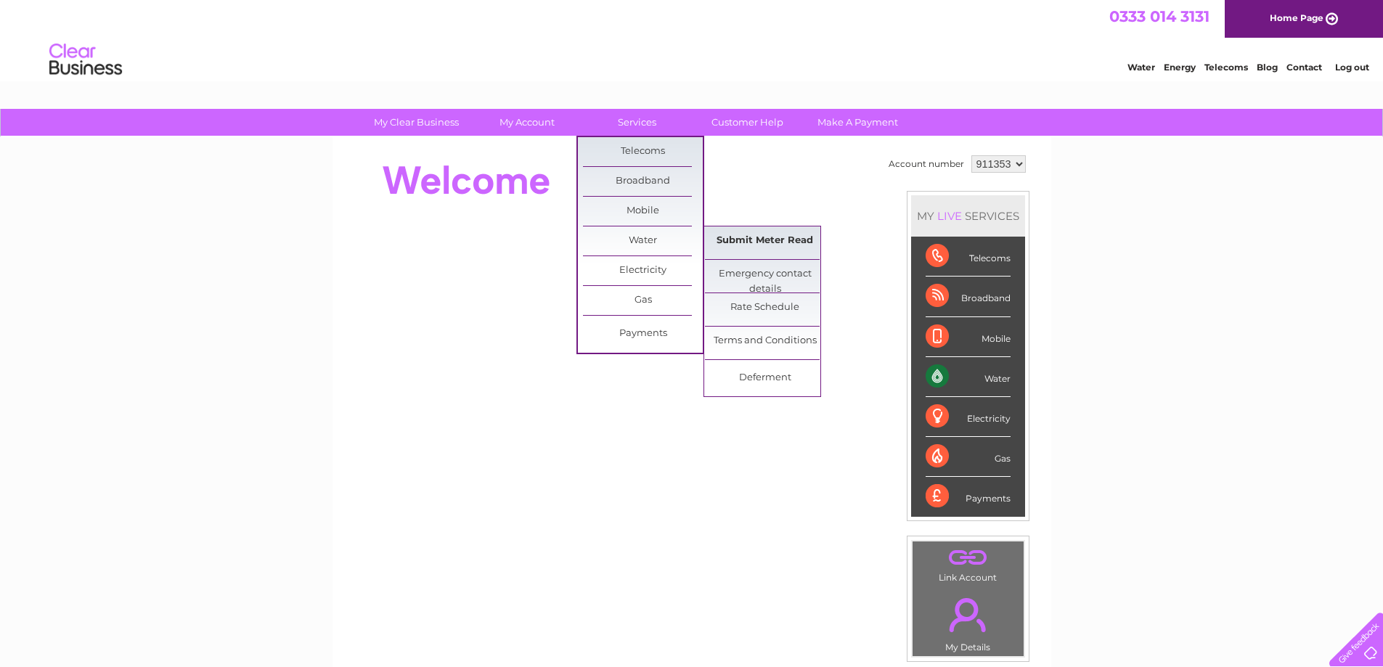
click at [749, 244] on link "Submit Meter Read" at bounding box center [765, 241] width 120 height 29
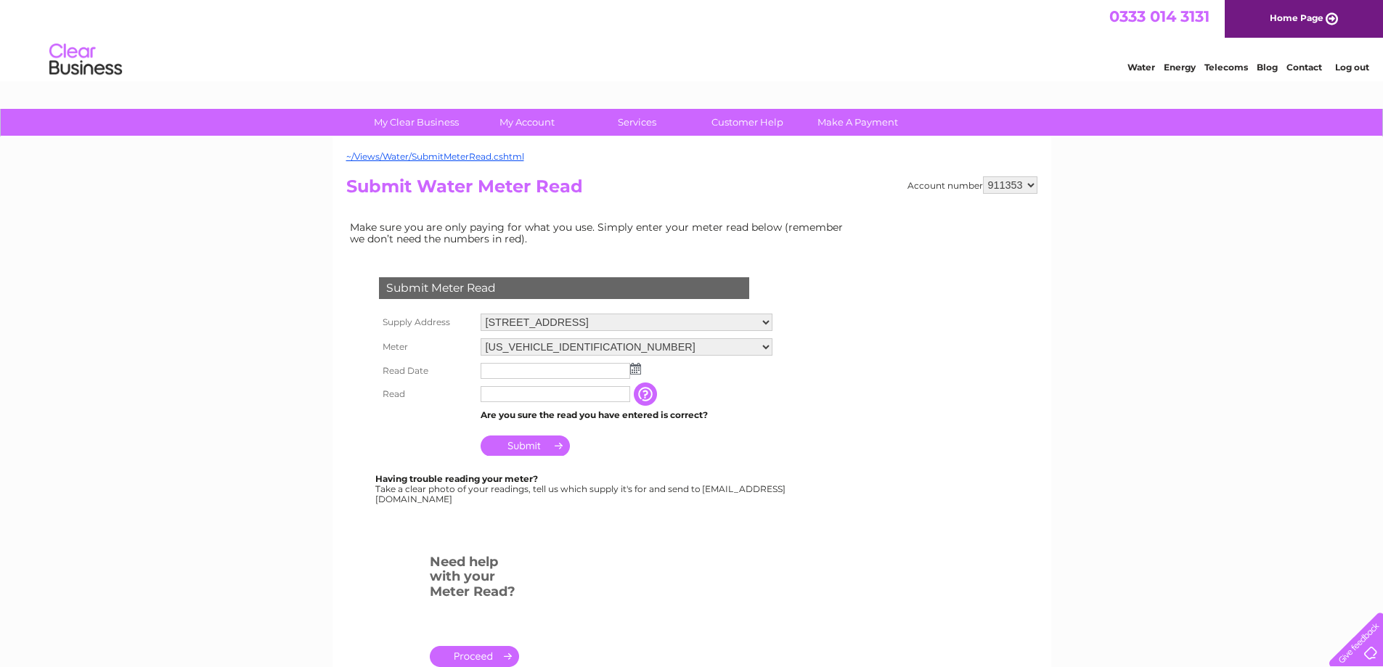
click at [544, 368] on input "text" at bounding box center [556, 371] width 150 height 16
click at [638, 370] on img at bounding box center [637, 370] width 11 height 12
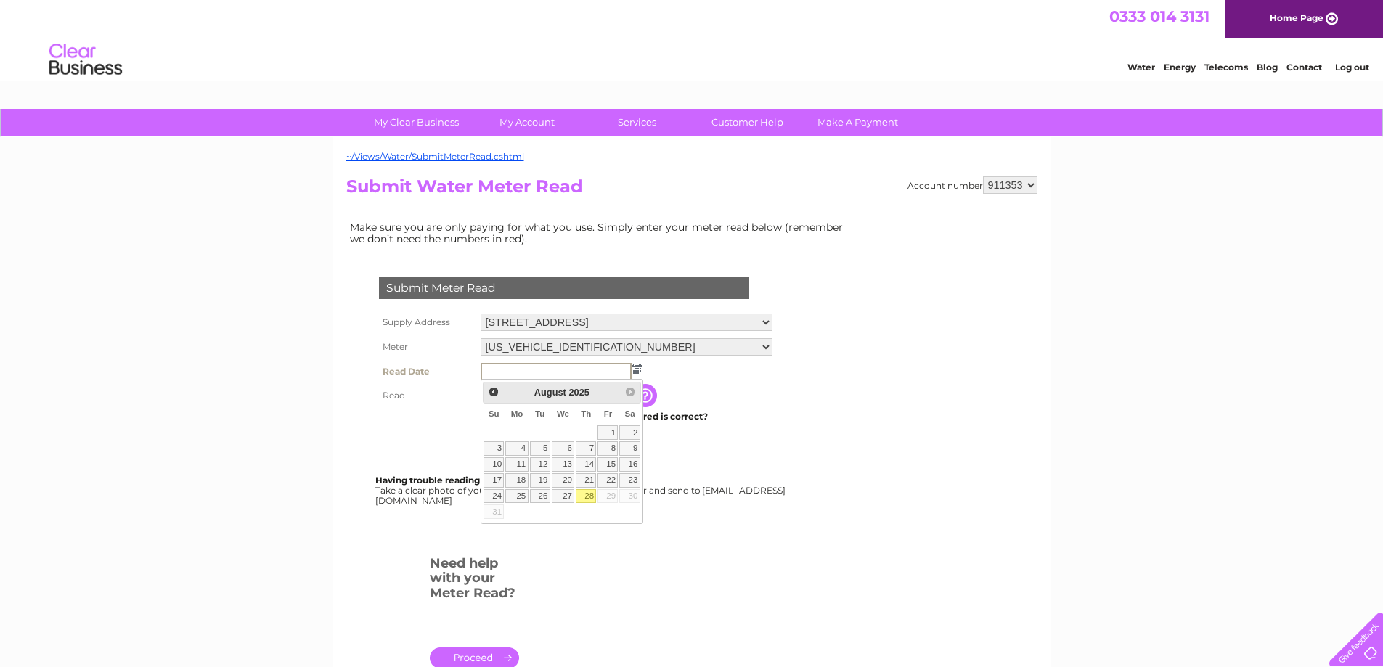
click at [590, 495] on link "28" at bounding box center [586, 496] width 20 height 15
type input "2025/08/28"
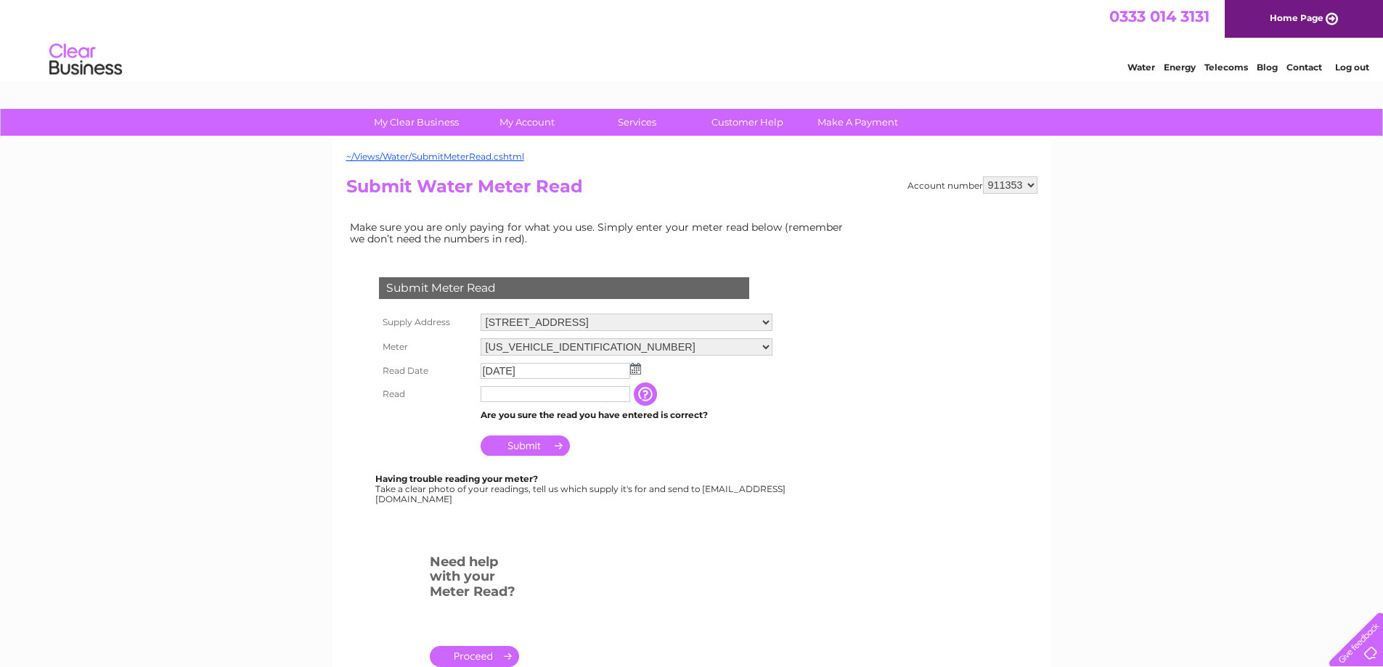
click at [531, 394] on input "text" at bounding box center [556, 394] width 150 height 16
type input "02165"
click at [543, 446] on input "Submit" at bounding box center [525, 446] width 89 height 20
